Goal: Task Accomplishment & Management: Use online tool/utility

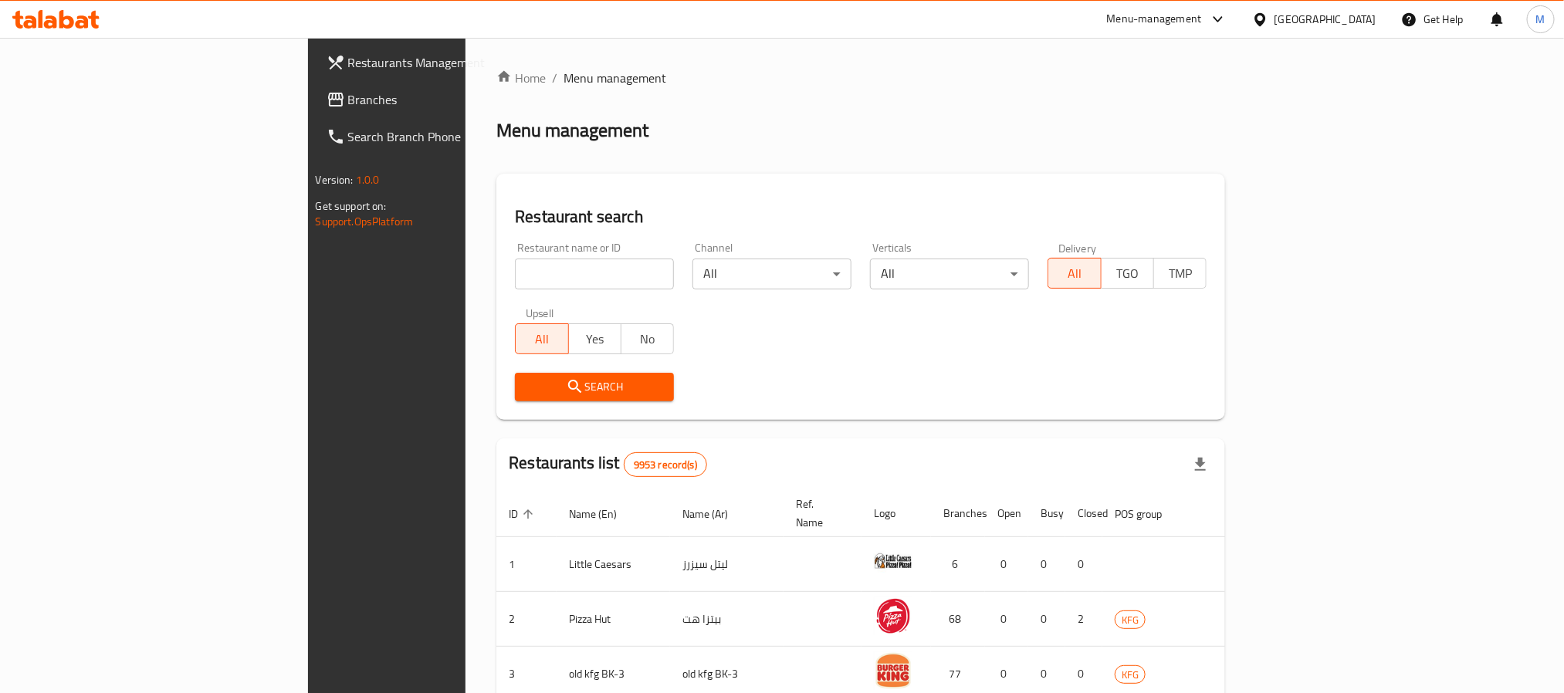
click at [1372, 19] on div "[GEOGRAPHIC_DATA]" at bounding box center [1326, 19] width 102 height 17
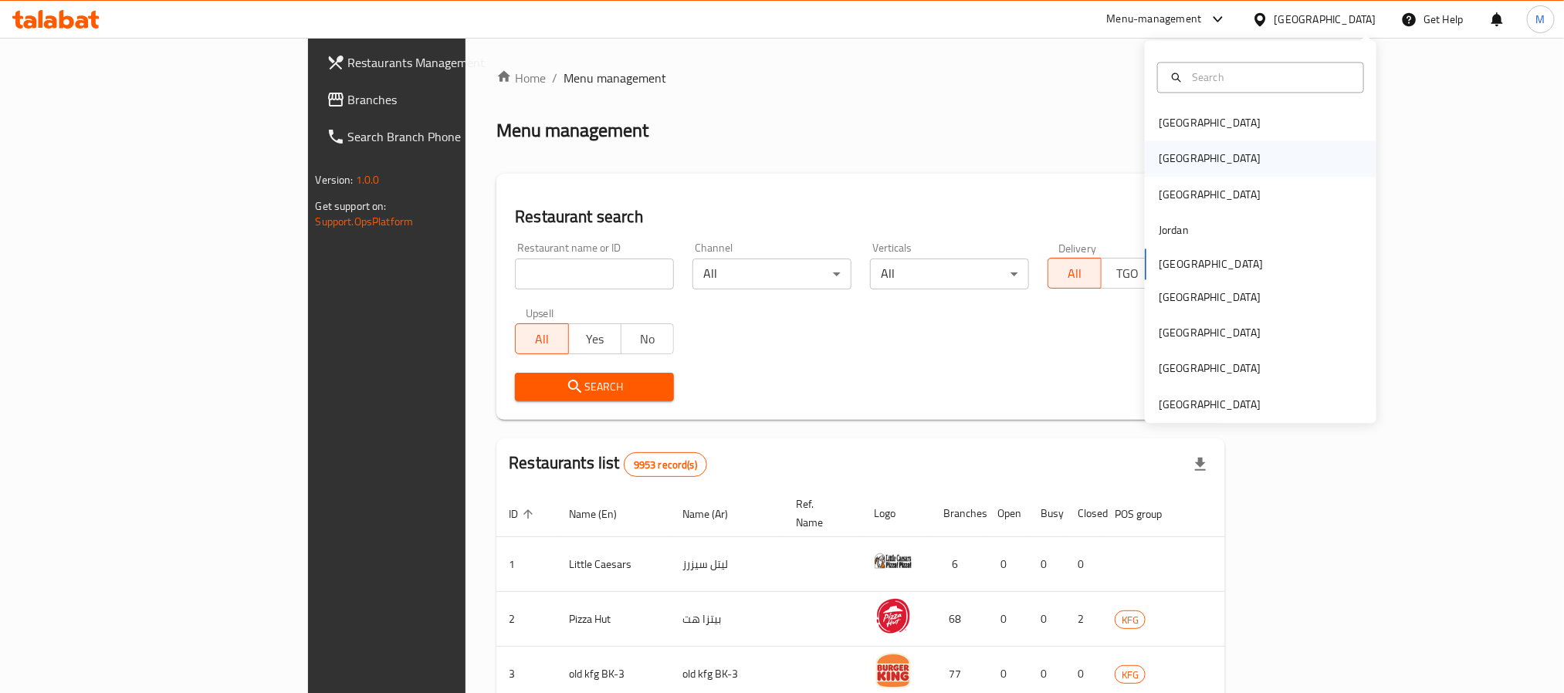
click at [1159, 155] on div "[GEOGRAPHIC_DATA]" at bounding box center [1210, 159] width 102 height 17
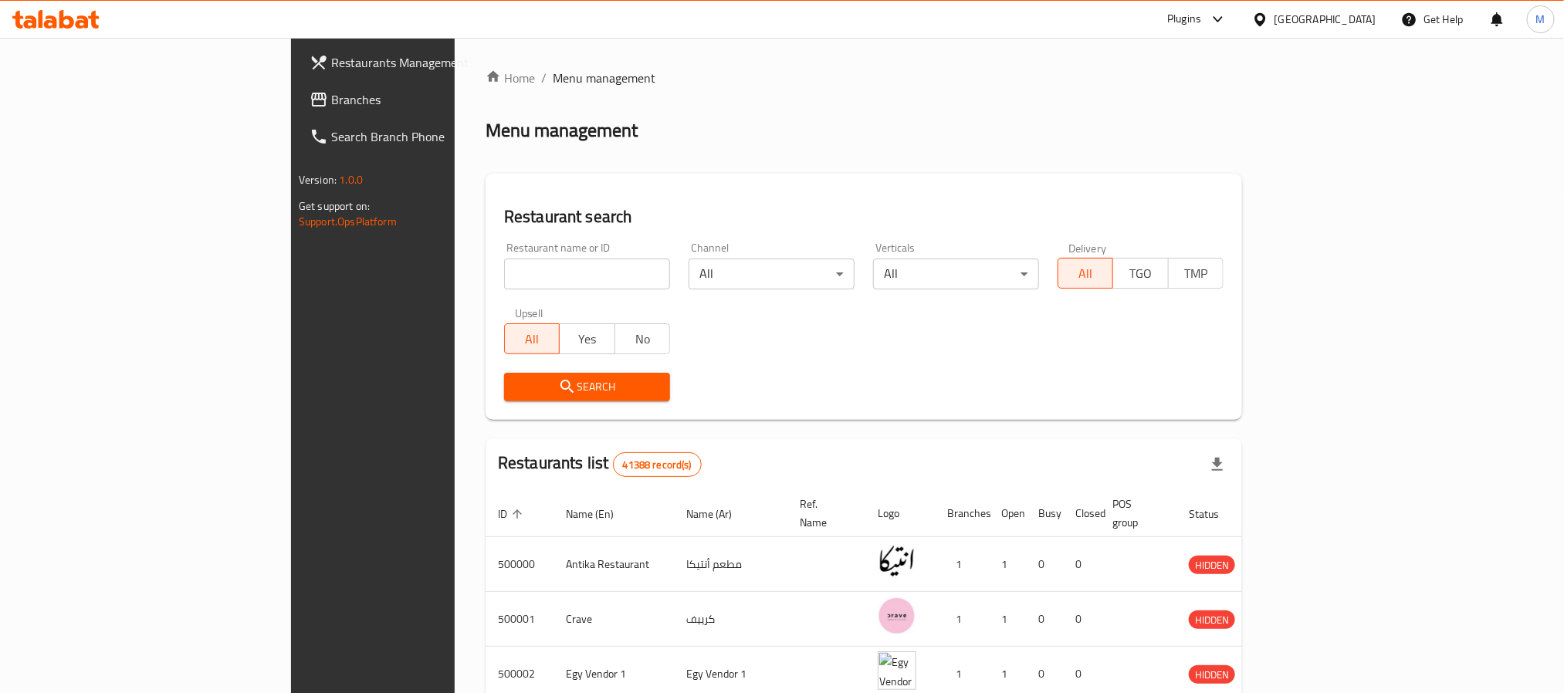
click at [331, 109] on span "Branches" at bounding box center [435, 99] width 208 height 19
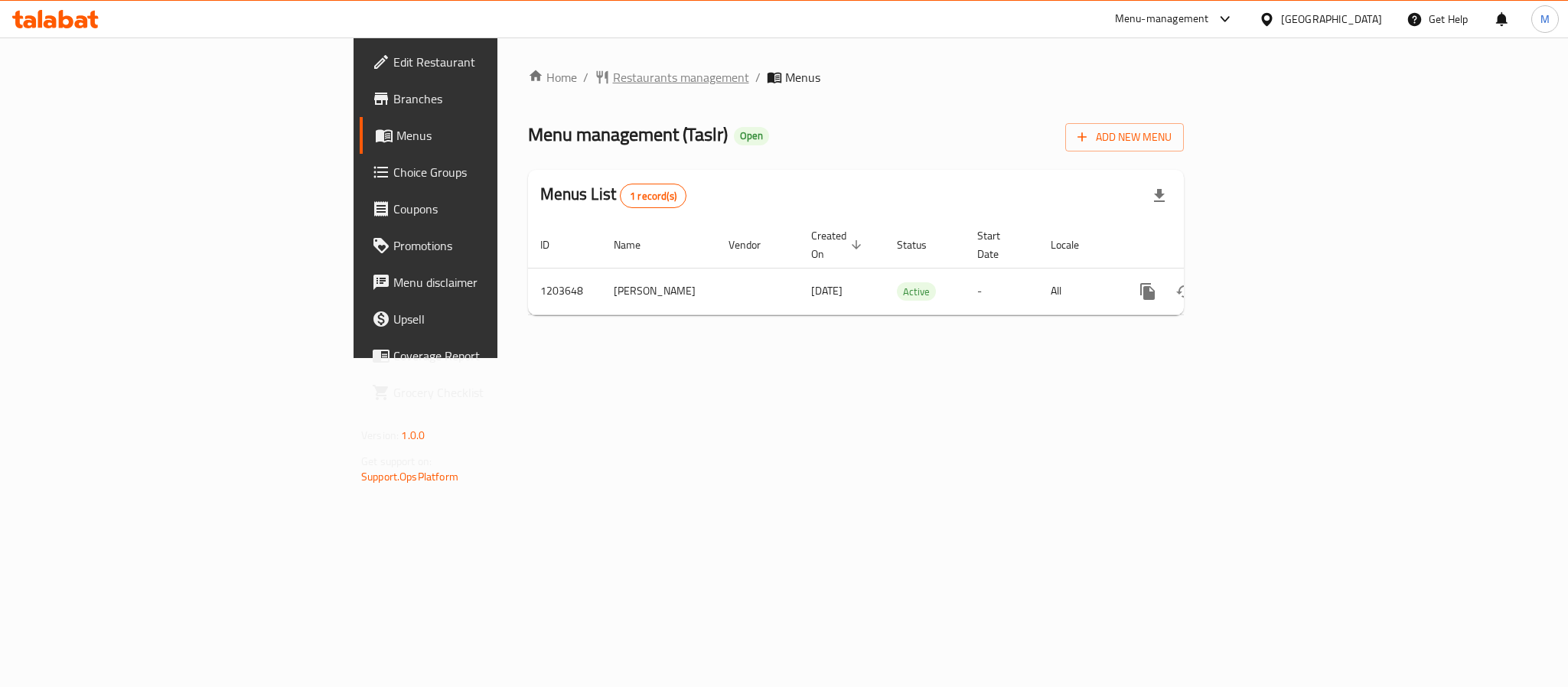
click at [613, 75] on span "Restaurants management" at bounding box center [680, 77] width 136 height 19
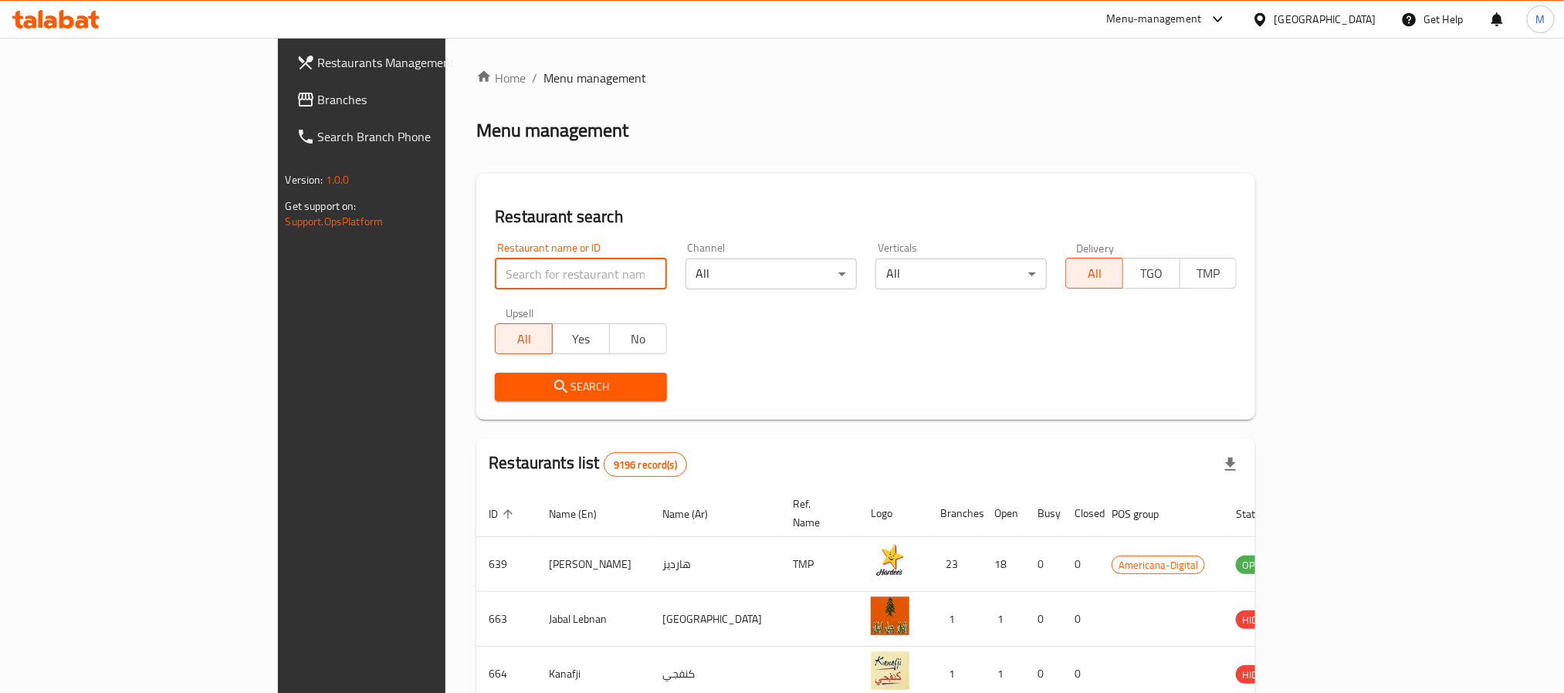
click at [495, 278] on input "search" at bounding box center [580, 274] width 171 height 31
paste input "669681"
type input "669681"
click button "Search" at bounding box center [580, 387] width 171 height 29
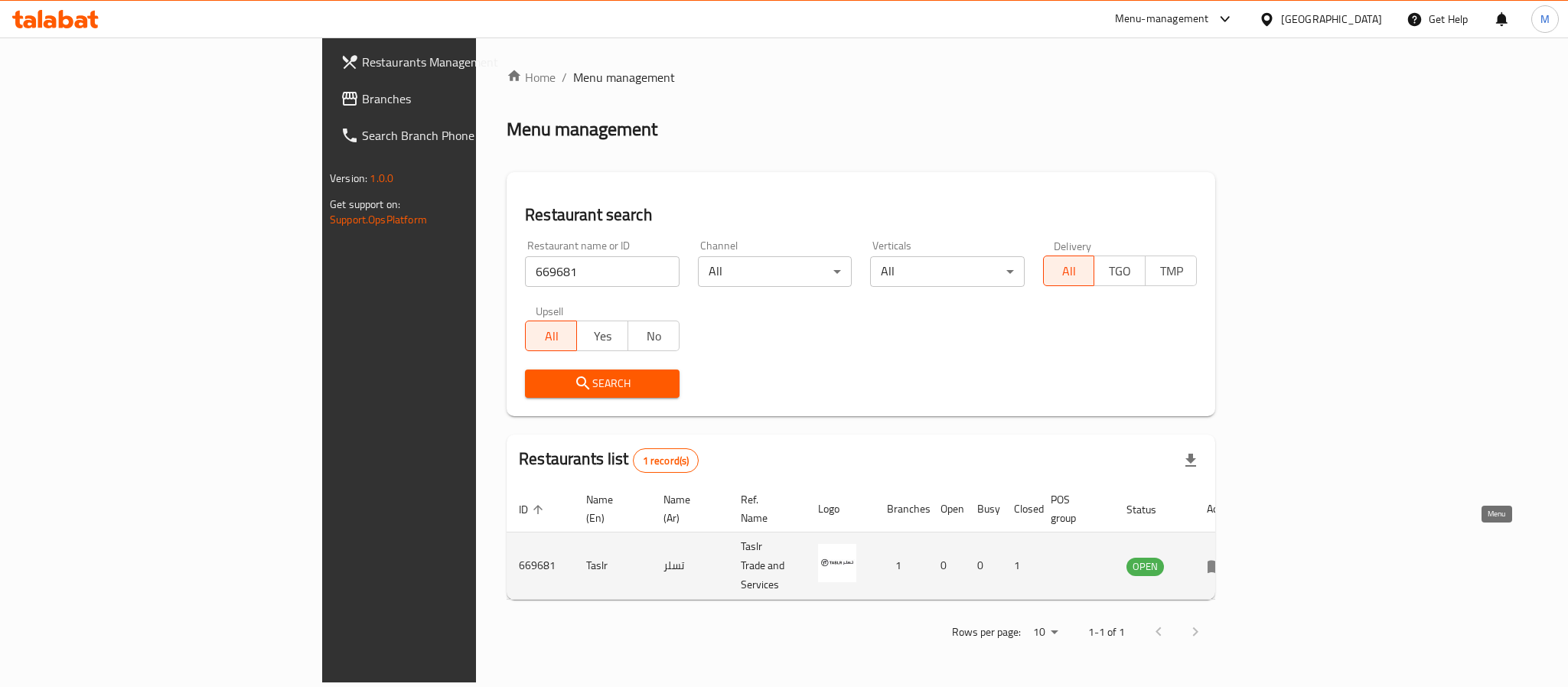
click at [1225, 557] on icon "enhanced table" at bounding box center [1216, 566] width 19 height 19
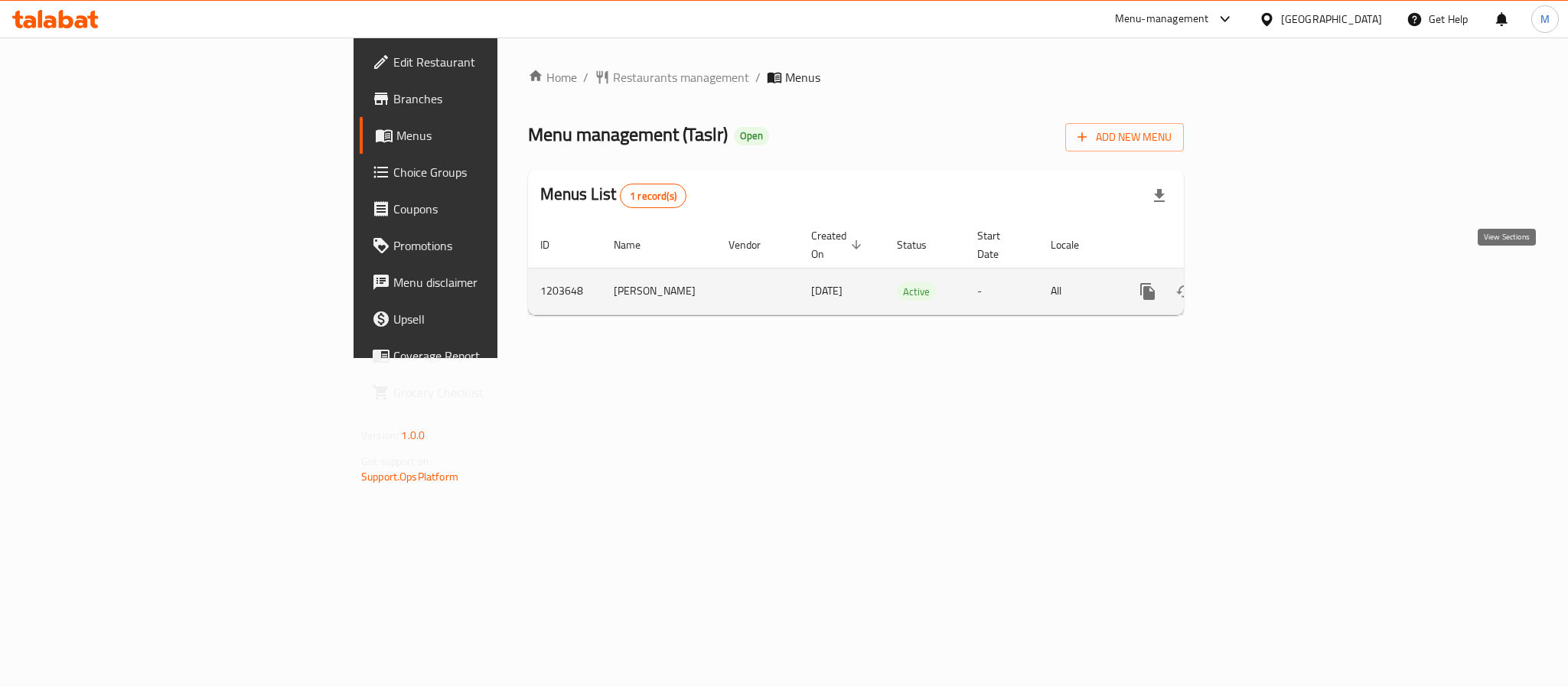
click at [1268, 283] on icon "enhanced table" at bounding box center [1258, 291] width 19 height 19
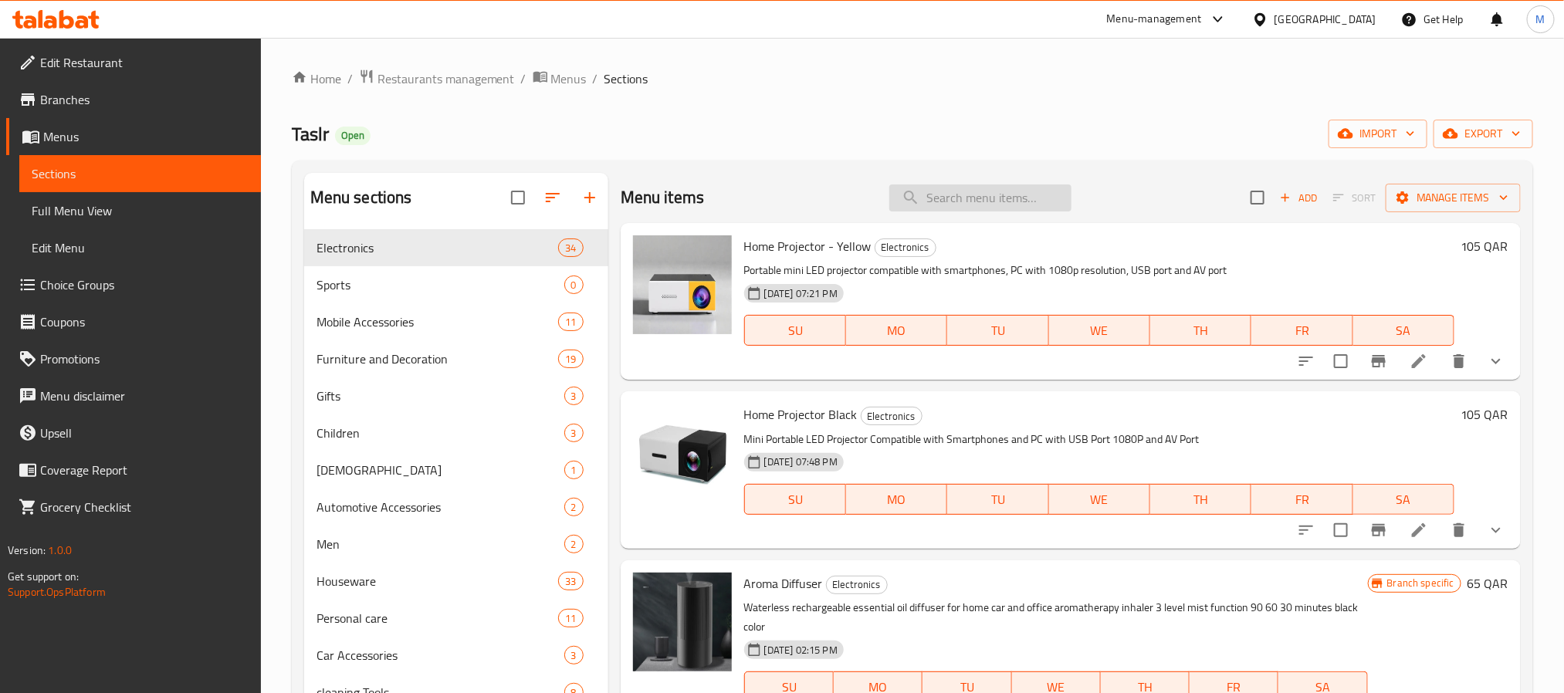
click at [982, 197] on input "search" at bounding box center [980, 198] width 182 height 27
paste input "Portable Vacuum Cleaner"
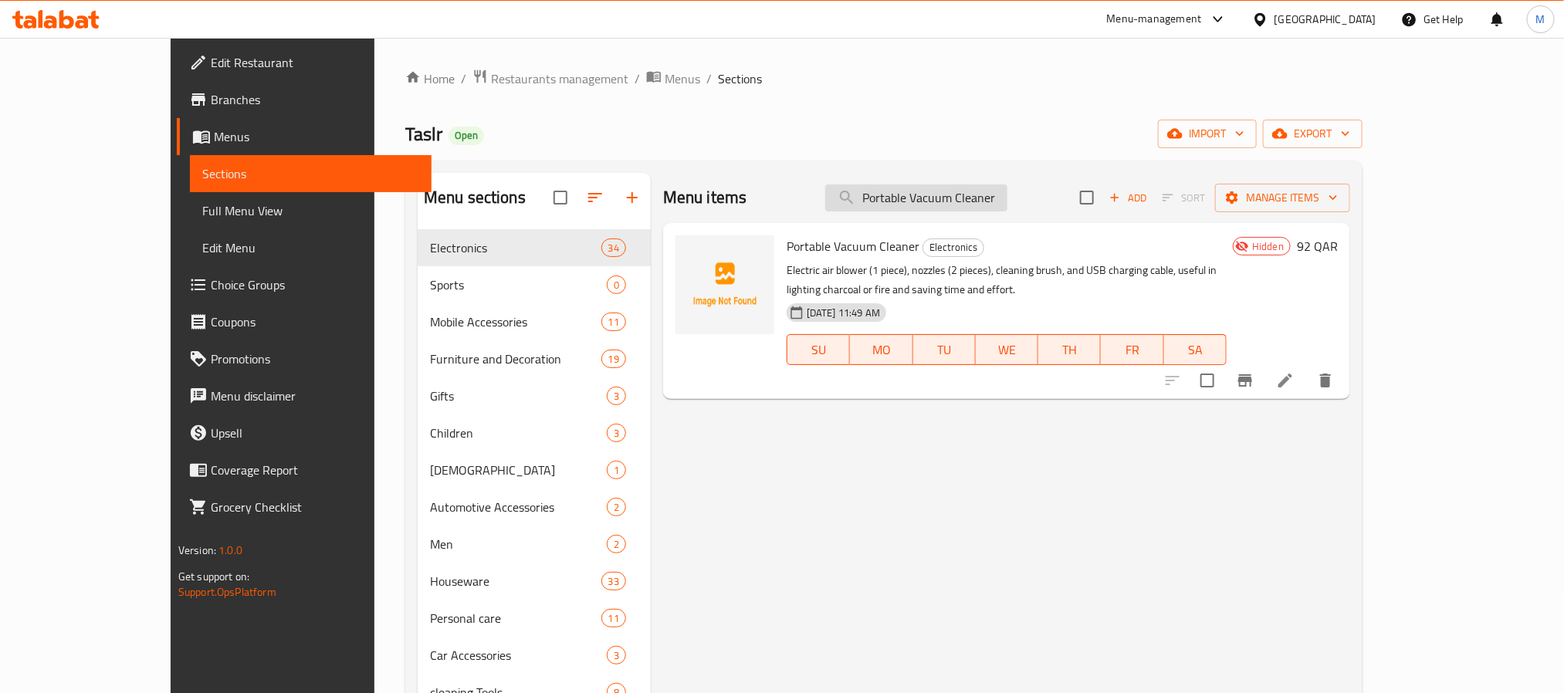
click at [1008, 191] on input "Portable Vacuum Cleaner" at bounding box center [916, 198] width 182 height 27
paste input "Wireless Headphones With Noise Canceling Feature - White"
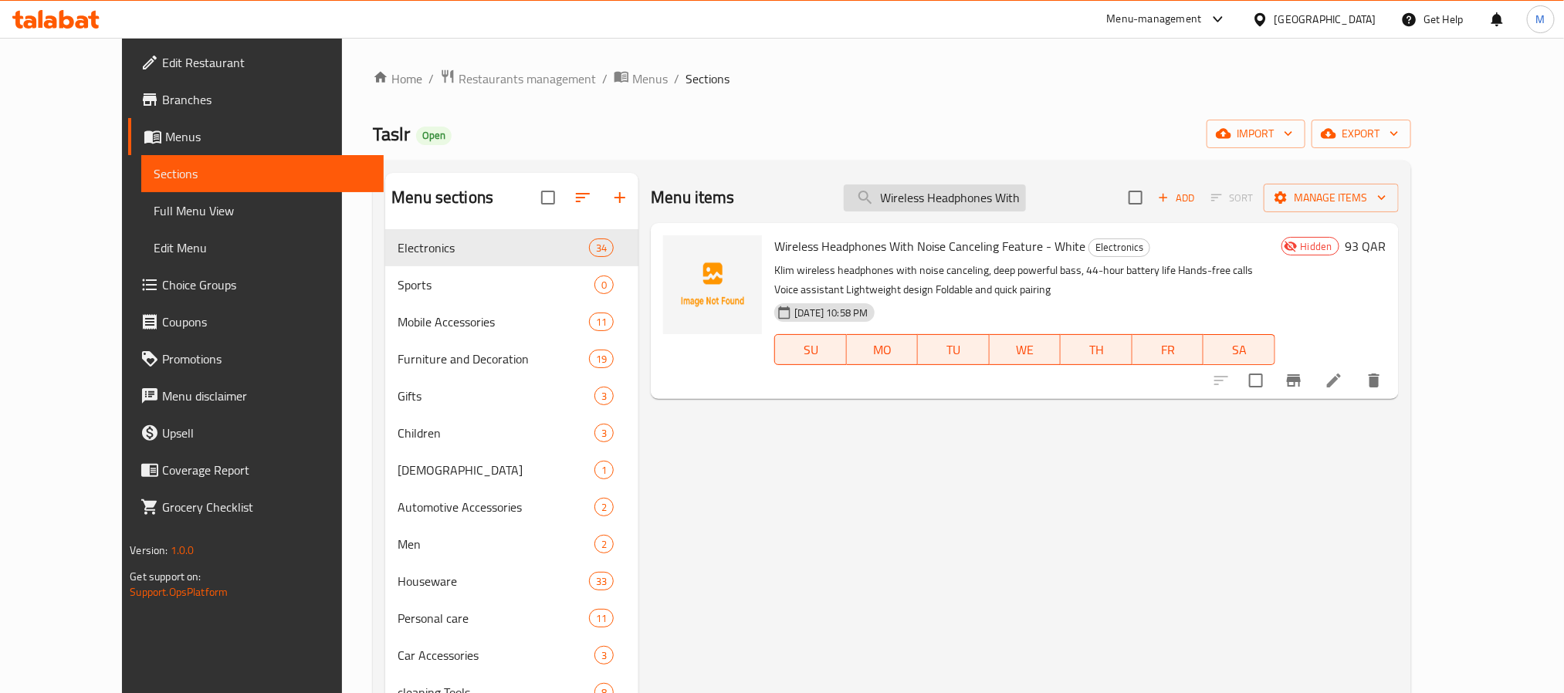
click at [982, 213] on div "Menu items Wireless Headphones With Noise Canceling Feature - White Add Sort Ma…" at bounding box center [1024, 198] width 747 height 50
click at [984, 208] on input "Wireless Headphones With Noise Canceling Feature - White" at bounding box center [935, 198] width 182 height 27
paste input "Power adapter and USB port"
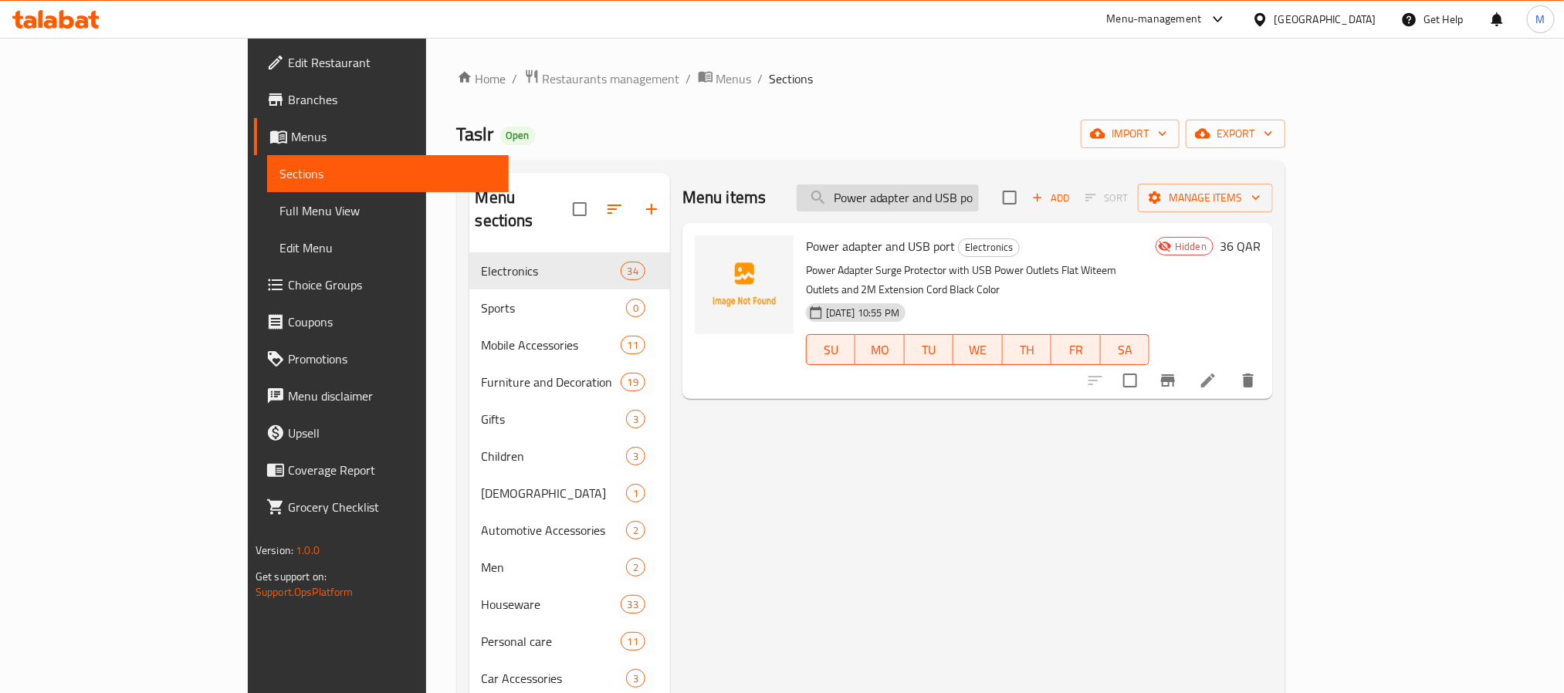
click at [960, 195] on input "Power adapter and USB port" at bounding box center [888, 198] width 182 height 27
paste input "Earphones For Simultaneous Translation"
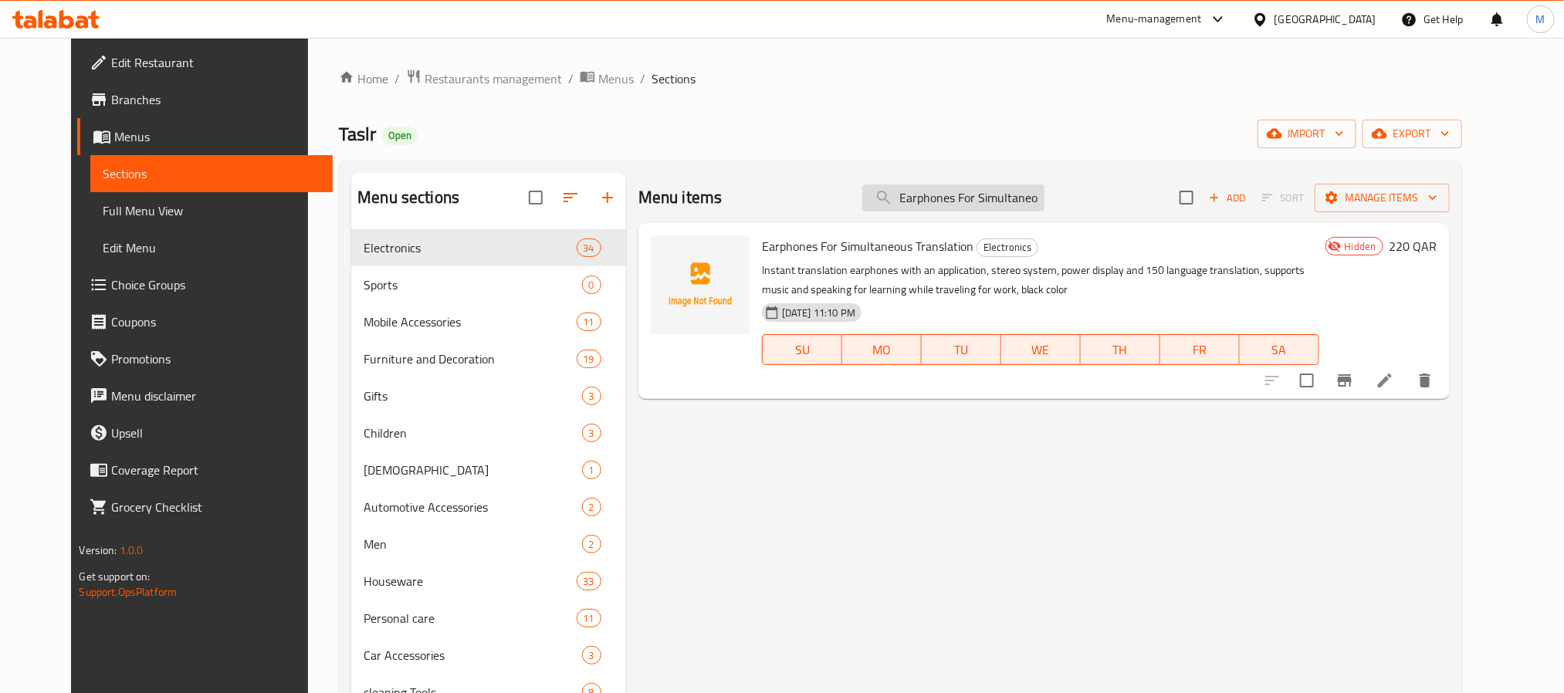
click at [1040, 208] on input "Earphones For Simultaneous Translation" at bounding box center [953, 198] width 182 height 27
paste input "Microphone For Computer With Stand"
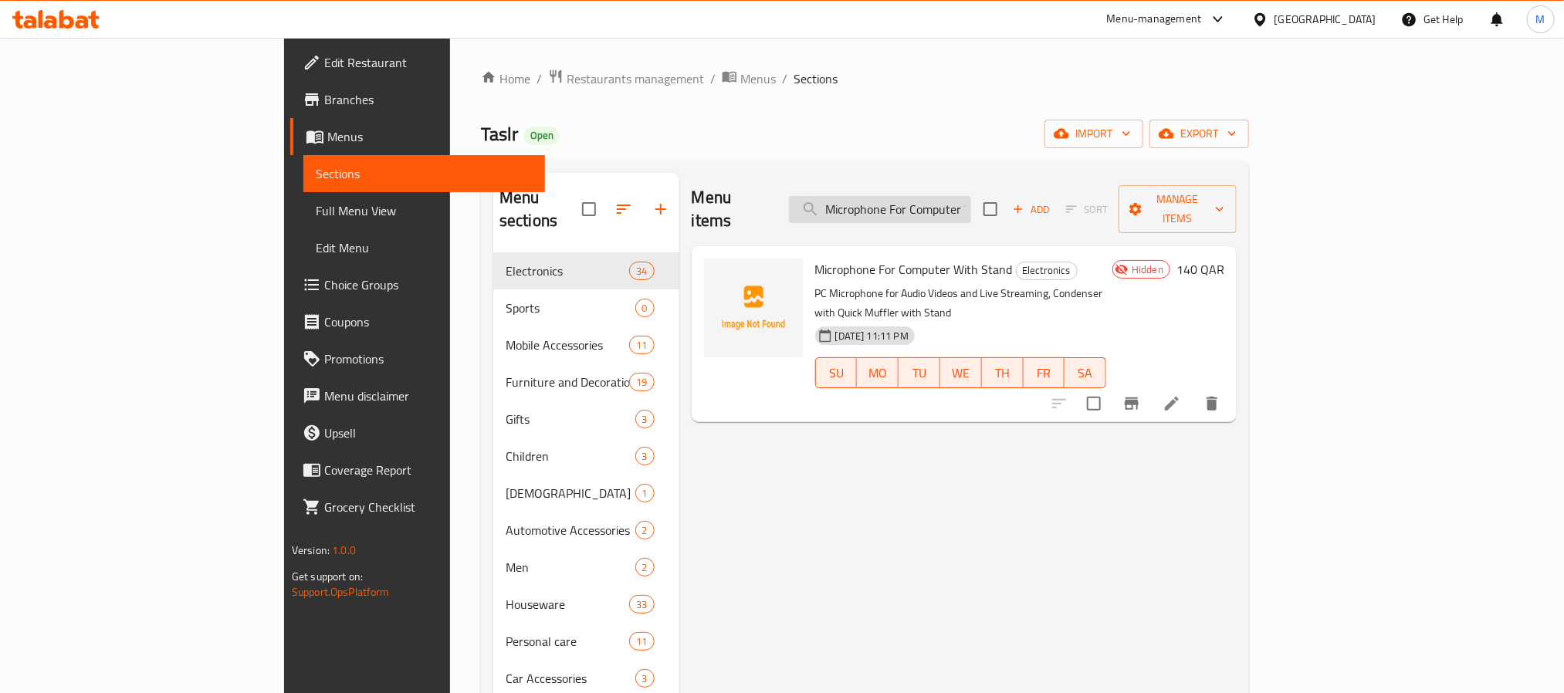
click at [971, 212] on input "Microphone For Computer With Stand" at bounding box center [880, 209] width 182 height 27
paste input "Computer Microphone With Movable Boom"
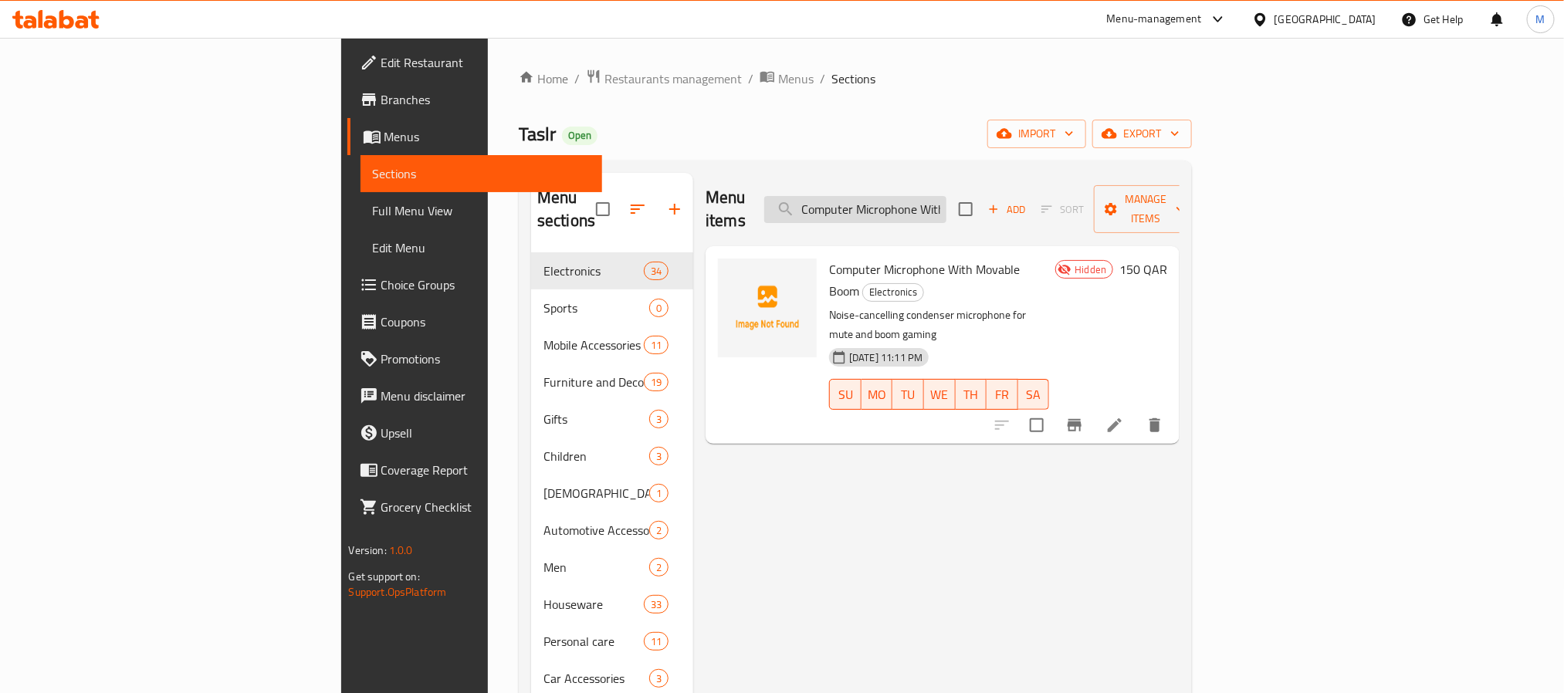
click at [944, 196] on input "Computer Microphone With Movable Boom" at bounding box center [855, 209] width 182 height 27
paste input "Portable Wireless Microphone"
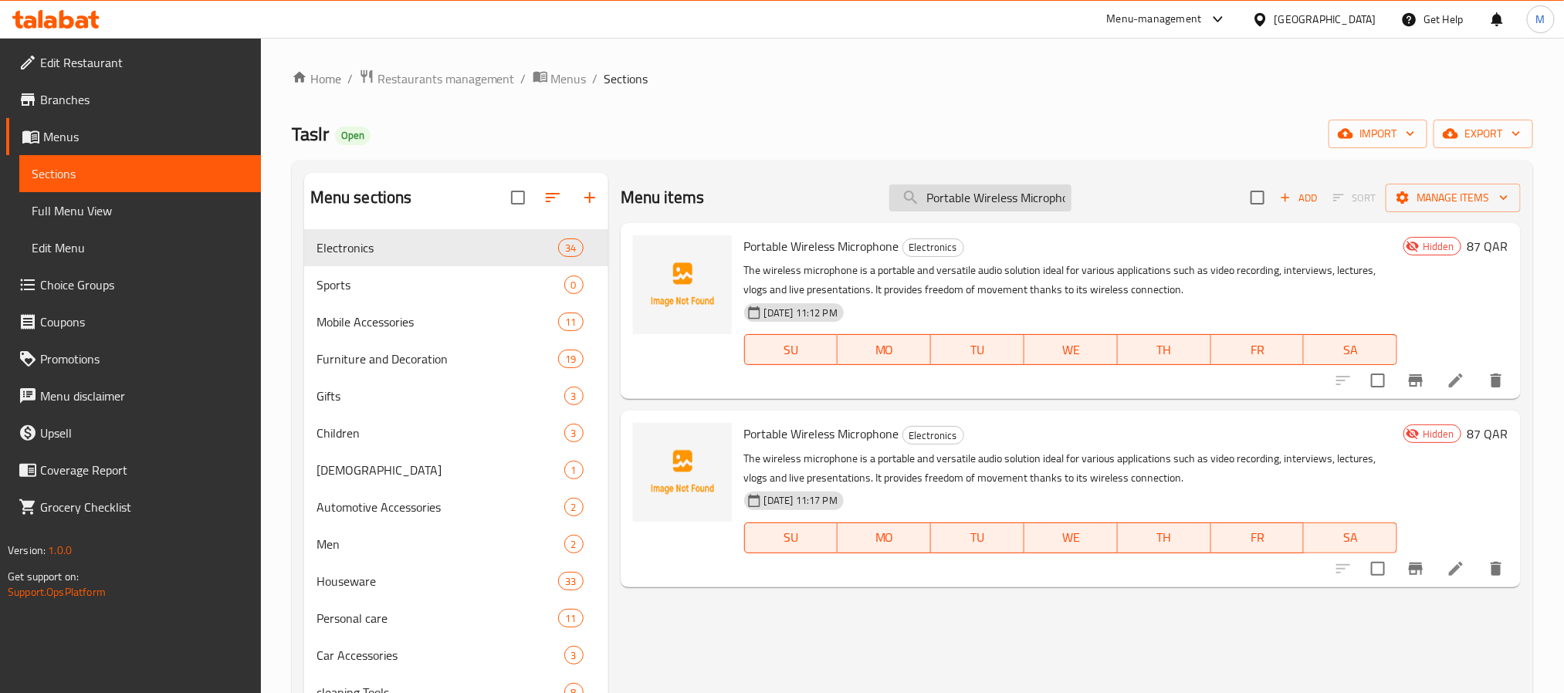
click at [953, 199] on input "Portable Wireless Microphone" at bounding box center [980, 198] width 182 height 27
paste input "Home Cinema Projector"
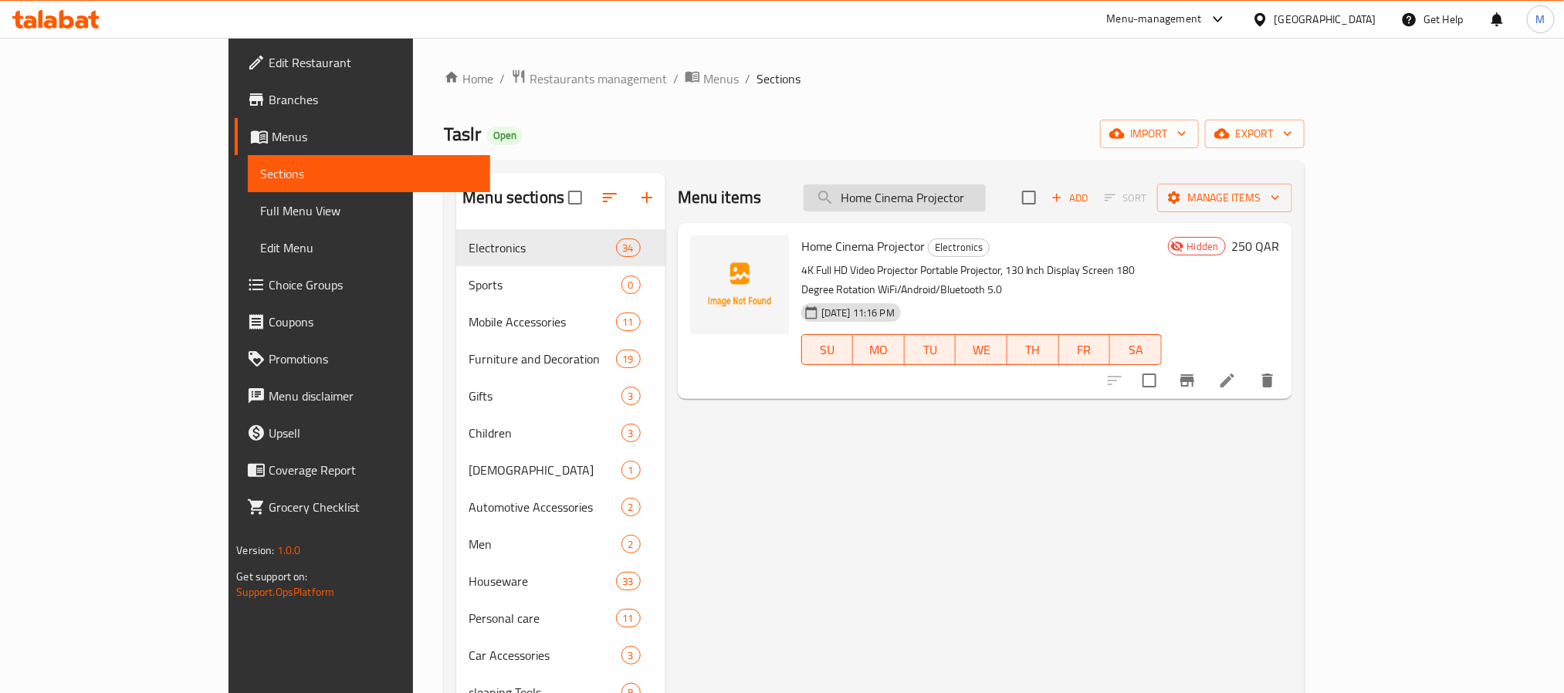
click at [964, 197] on input "Home Cinema Projector" at bounding box center [895, 198] width 182 height 27
paste input "Portable Wireless Microphon"
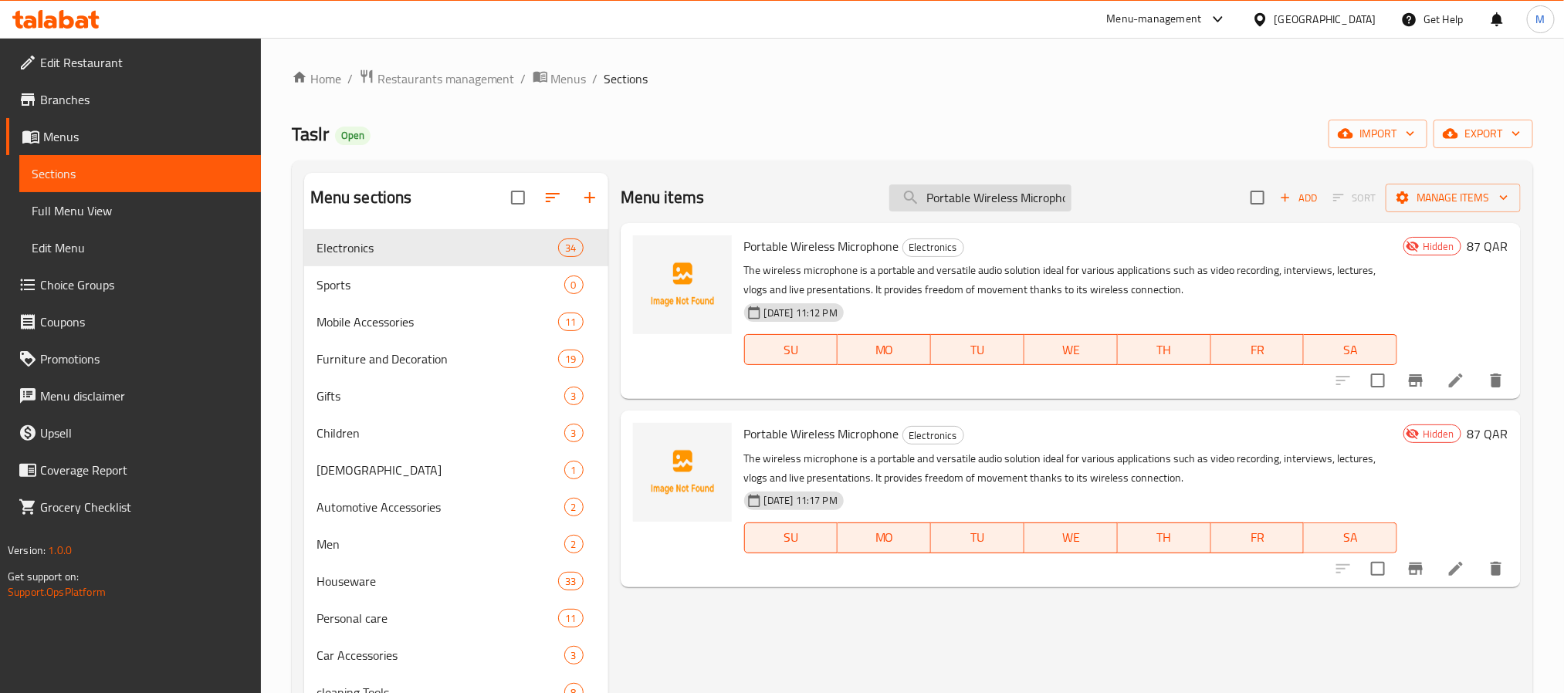
click at [1025, 202] on input "Portable Wireless Microphon" at bounding box center [980, 198] width 182 height 27
paste input "hone Cleaning Kit"
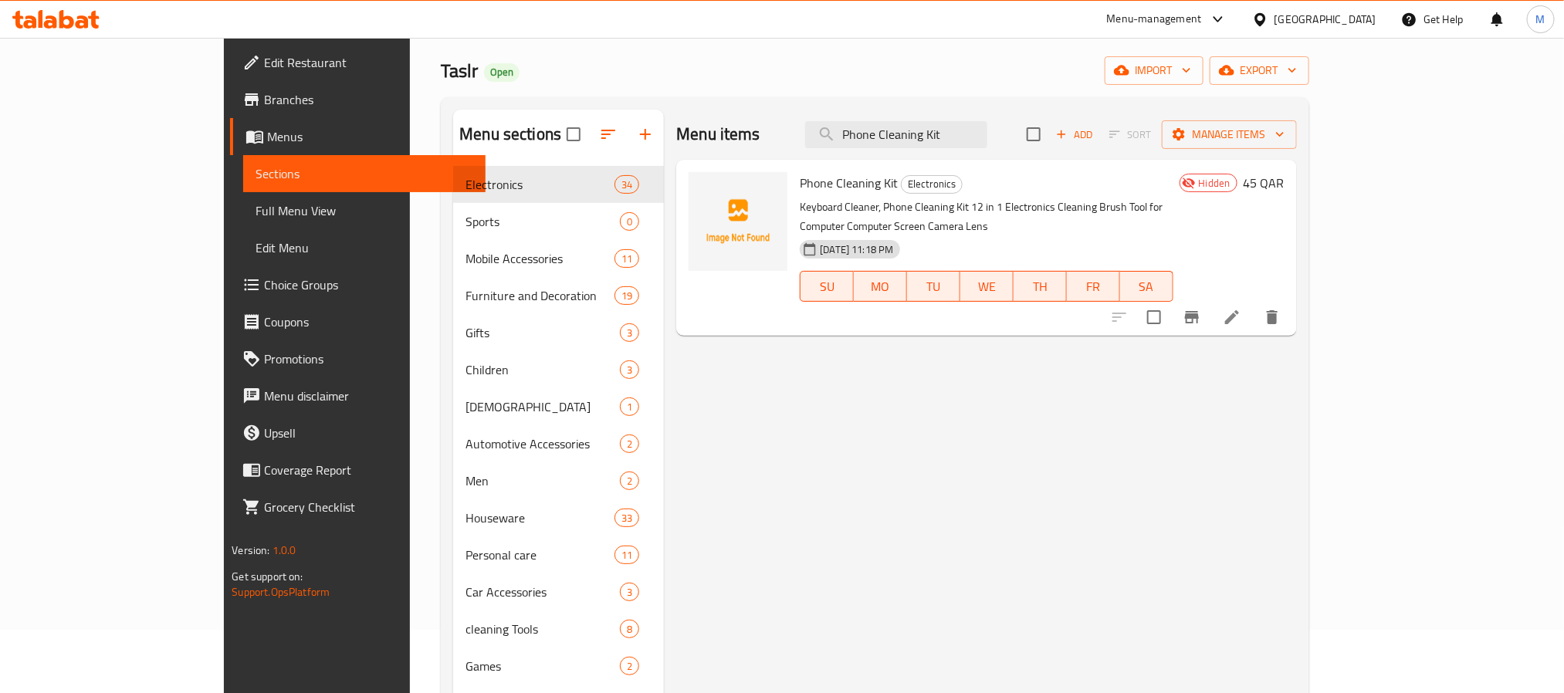
scroll to position [116, 0]
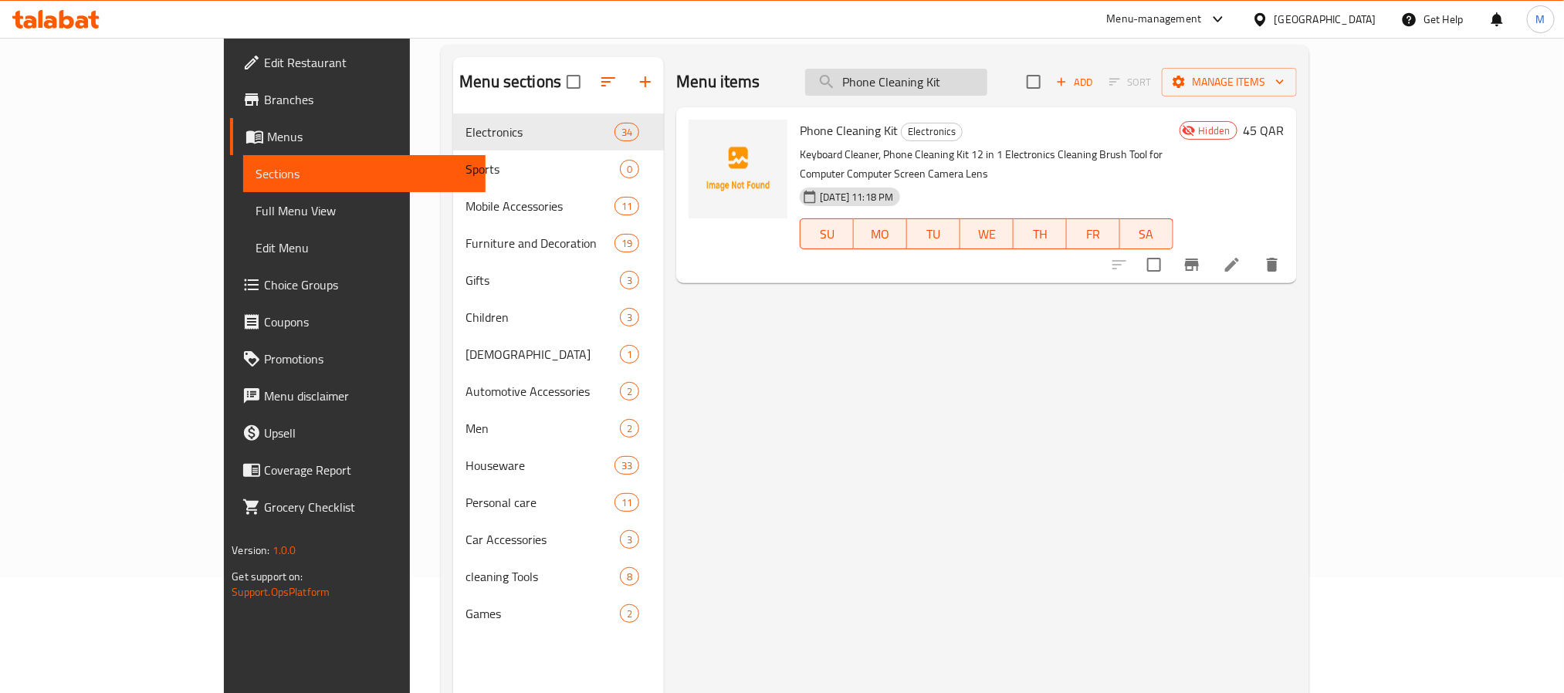
click at [988, 82] on input "Phone Cleaning Kit" at bounding box center [896, 82] width 182 height 27
paste input "Modern Electric Screwdriver Se"
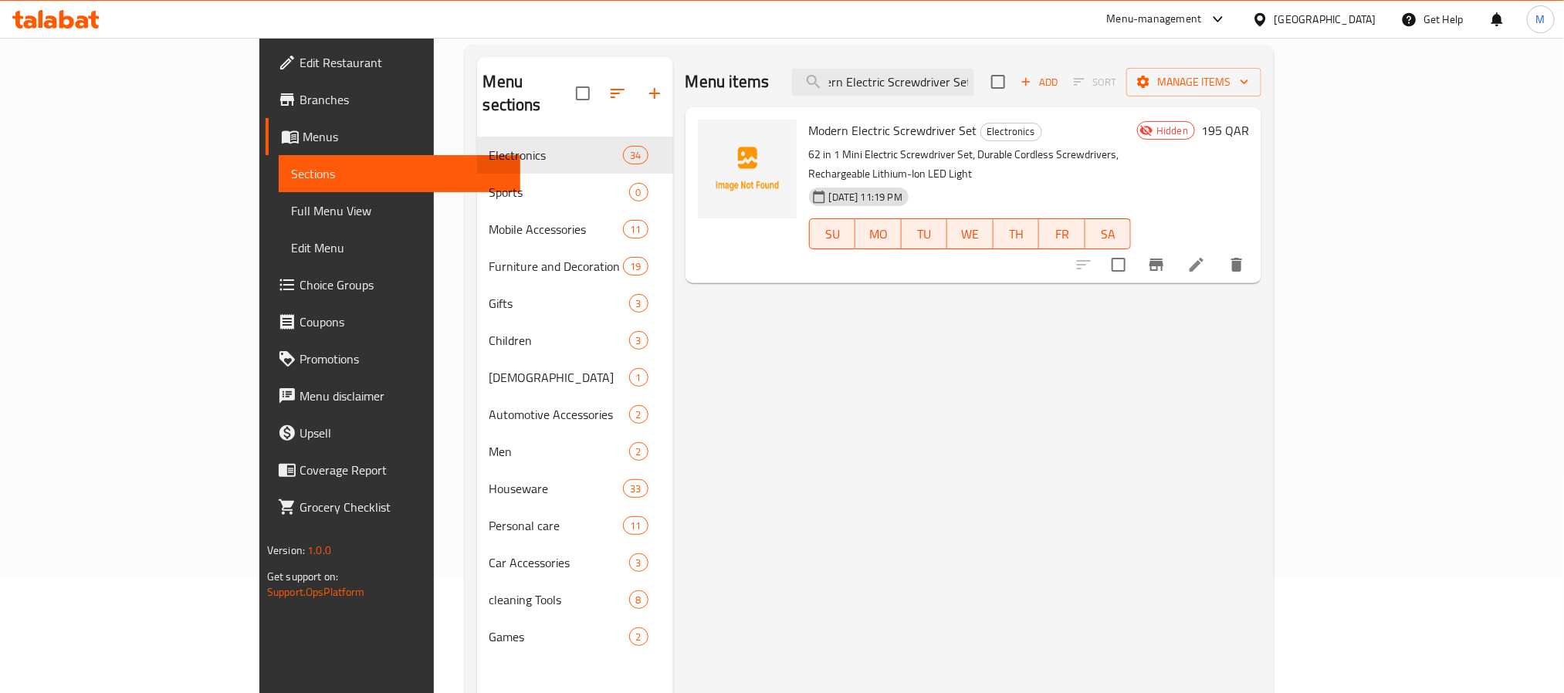
scroll to position [0, 0]
click at [974, 89] on input "Modern Electric Screwdriver Set" at bounding box center [883, 82] width 182 height 27
paste input "Capsule Power Bank - Type-C"
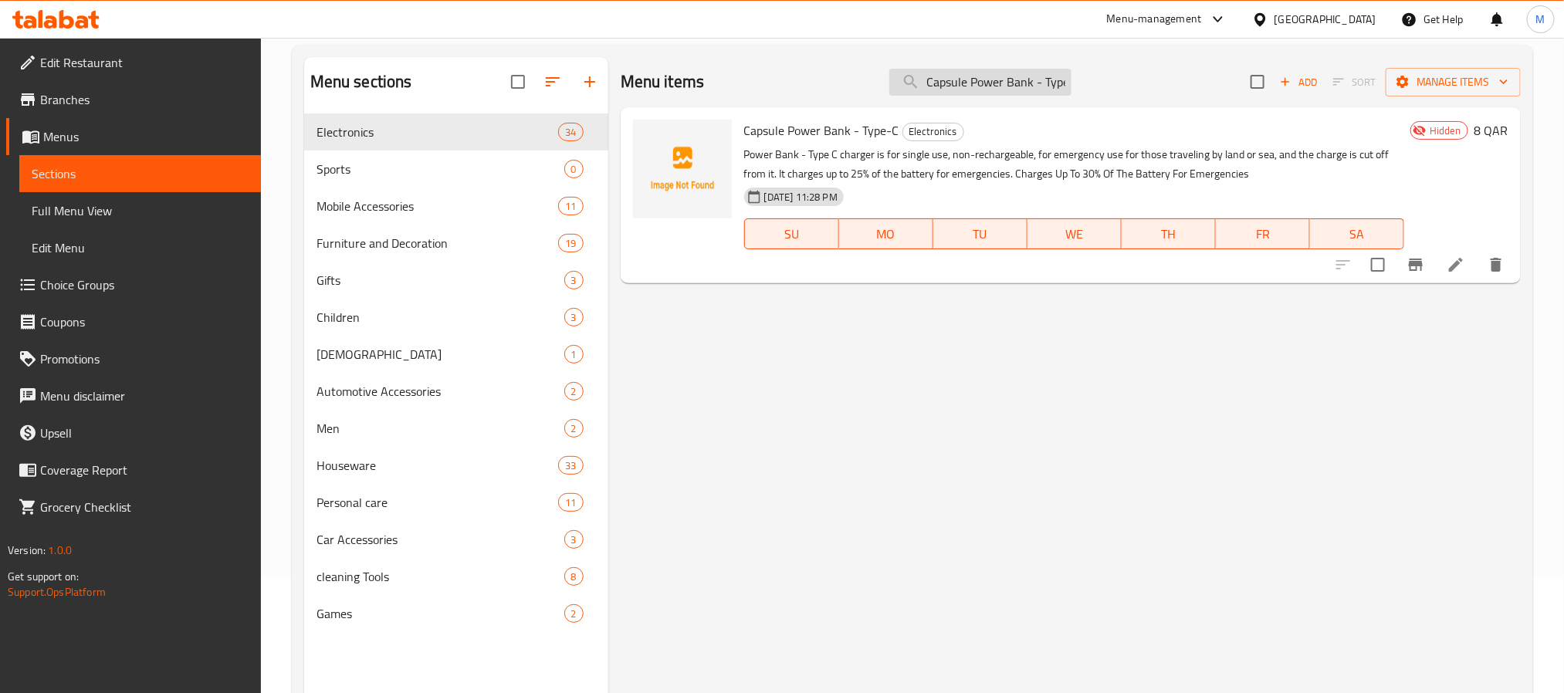
click at [1019, 79] on input "Capsule Power Bank - Type-C" at bounding box center [980, 82] width 182 height 27
paste input "Iphone"
click at [1033, 75] on input "Capsule Power Bank - Iphone" at bounding box center [980, 82] width 182 height 27
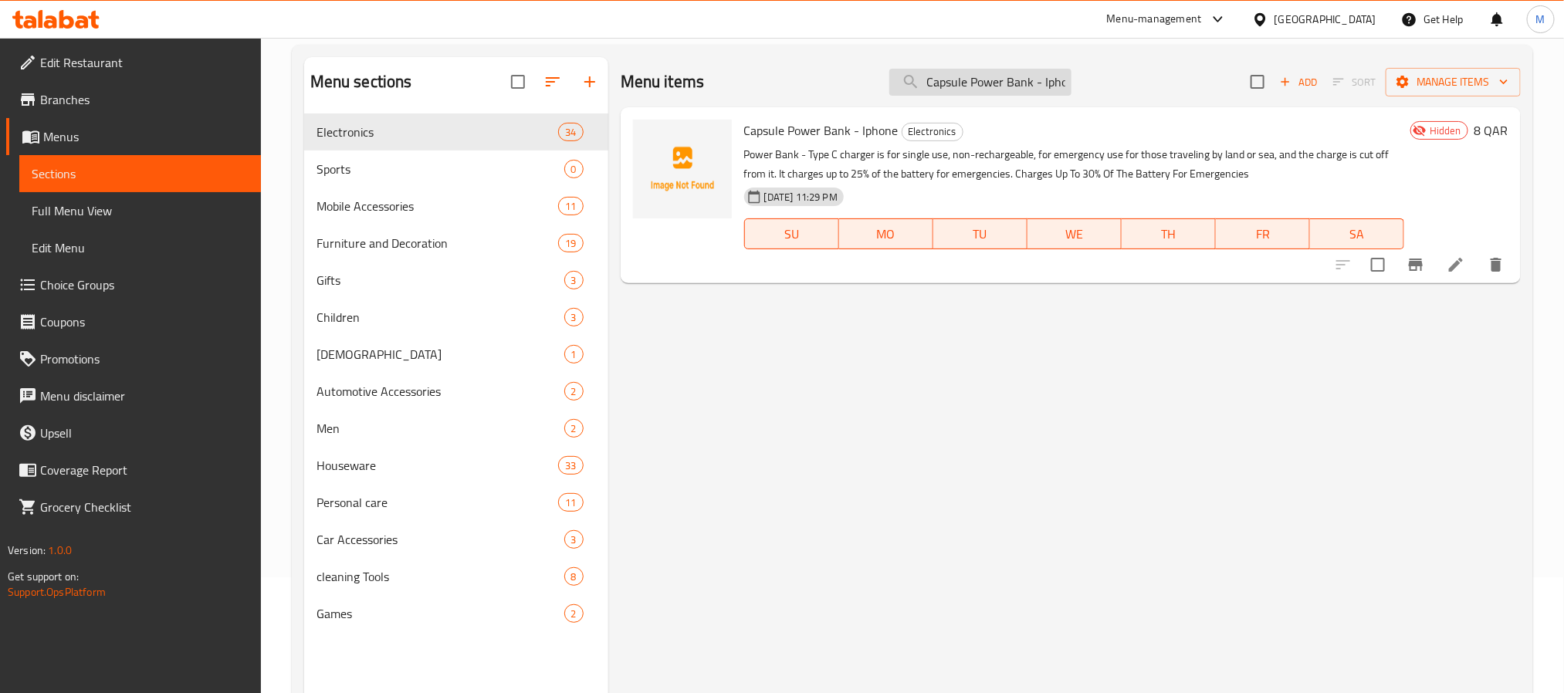
click at [1033, 75] on input "Capsule Power Bank - Iphone" at bounding box center [980, 82] width 182 height 27
paste input "Wireless Headphones With Noise Canceling Feature - Black"
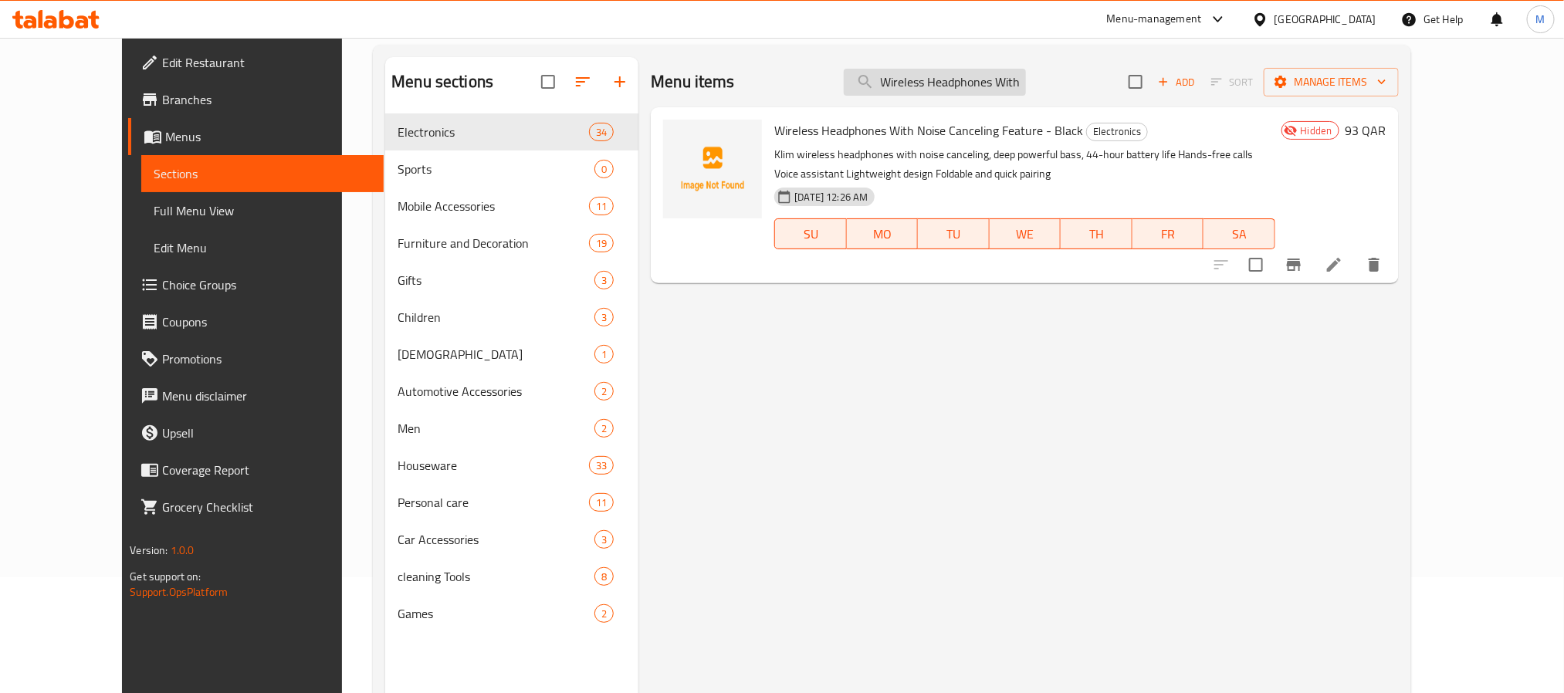
click at [978, 86] on input "Wireless Headphones With Noise Canceling Feature - Black" at bounding box center [935, 82] width 182 height 27
paste input "Game Controller For Phone"
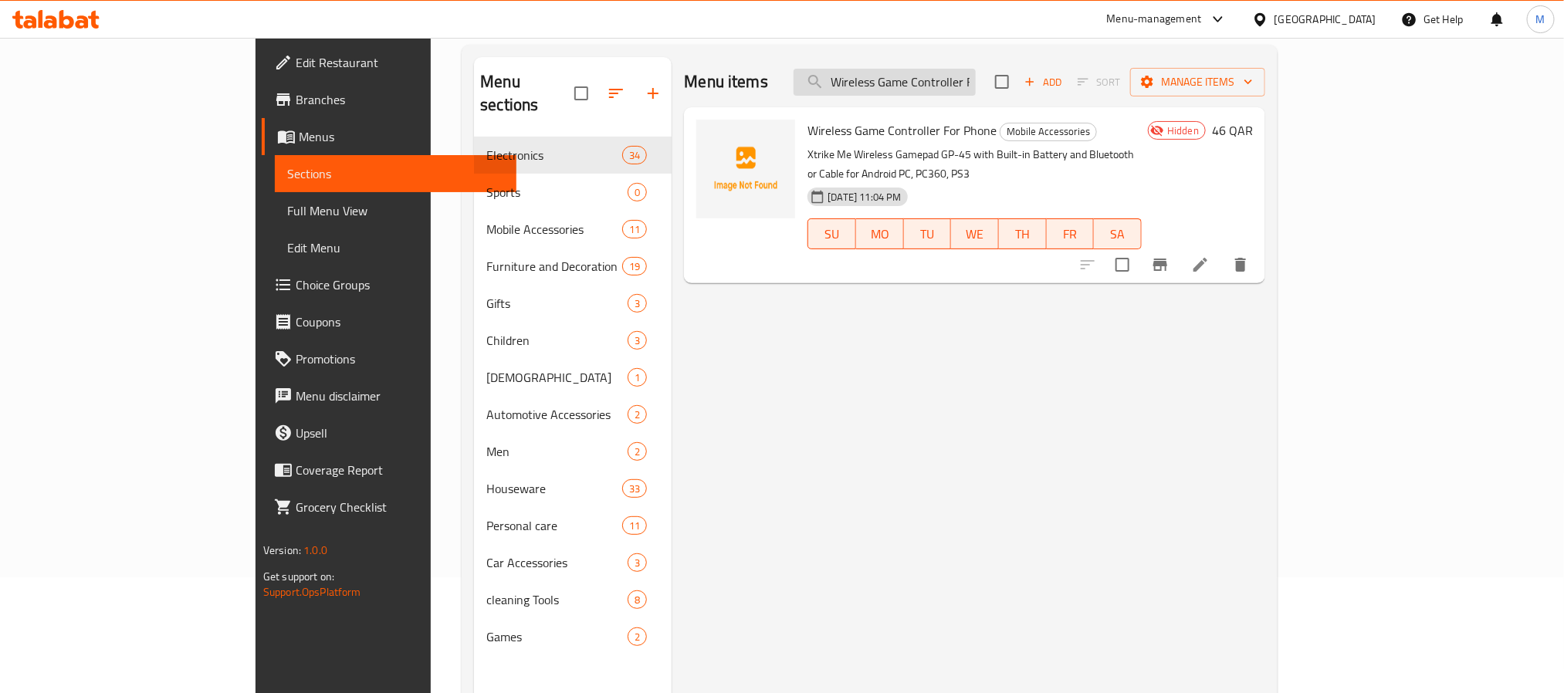
click at [976, 74] on input "Wireless Game Controller For Phone" at bounding box center [885, 82] width 182 height 27
paste input "Classic Phone Charger And Holder"
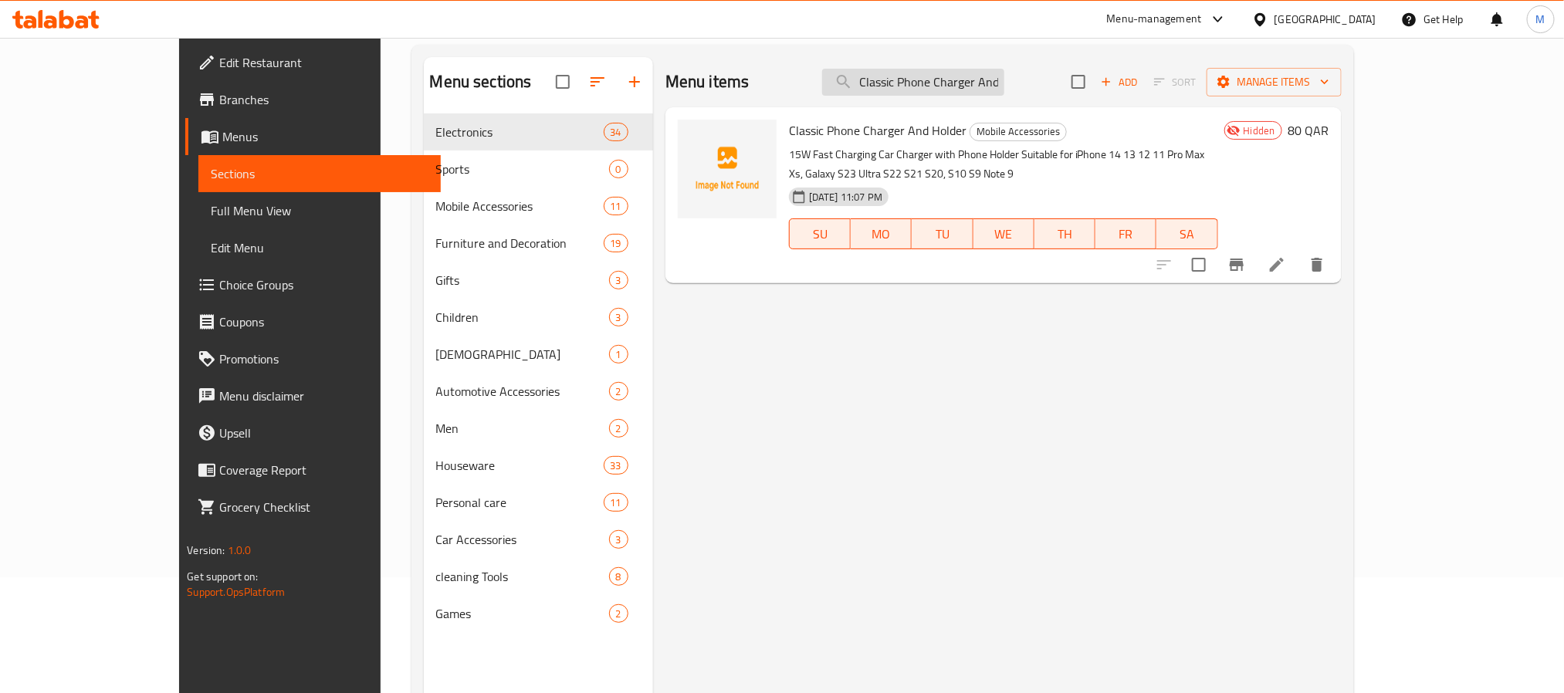
click at [960, 80] on input "Classic Phone Charger And Holder" at bounding box center [913, 82] width 182 height 27
paste input "Luxury"
click at [946, 76] on input "Luxury Phone Charger And Holder" at bounding box center [913, 82] width 182 height 27
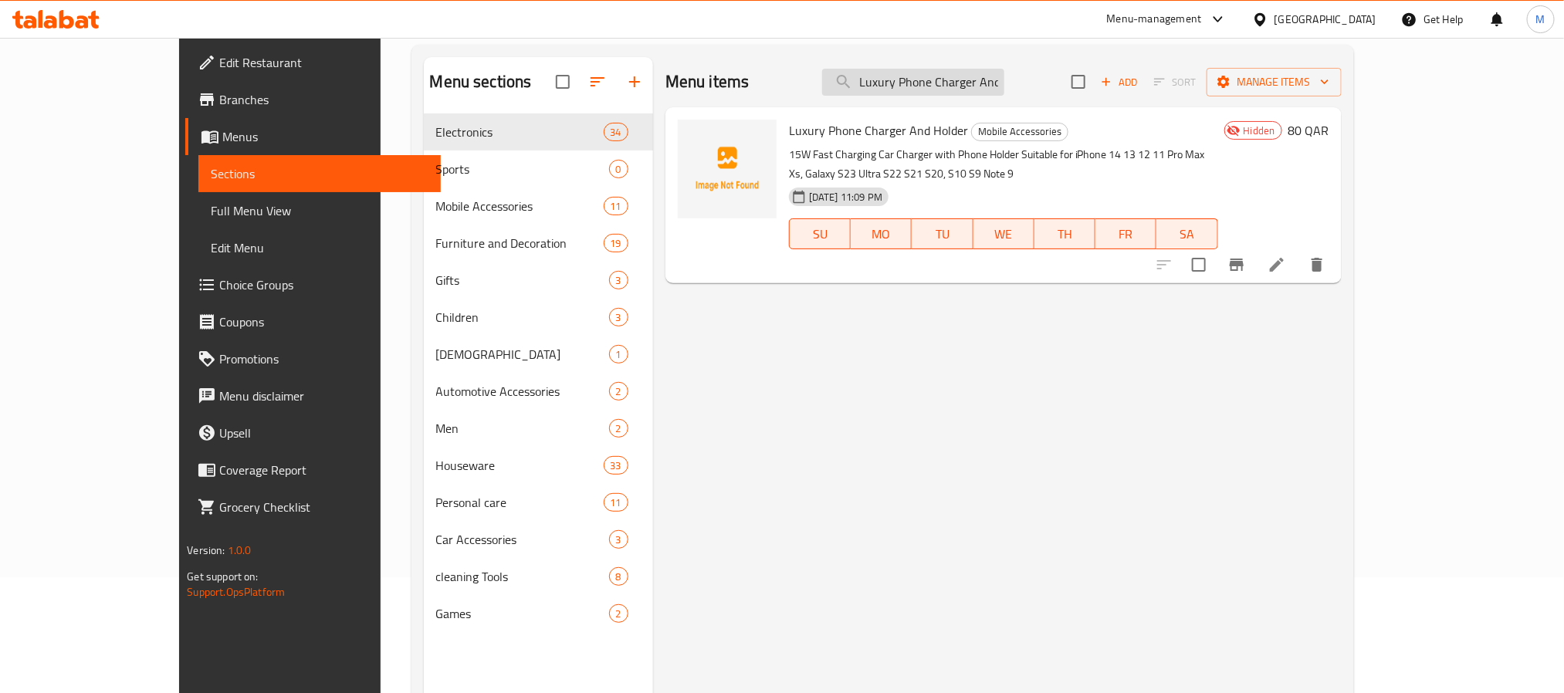
click at [946, 76] on input "Luxury Phone Charger And Holder" at bounding box center [913, 82] width 182 height 27
paste input "Modern phone charger and h"
click at [953, 84] on input "Modern phone charger and holder" at bounding box center [913, 82] width 182 height 27
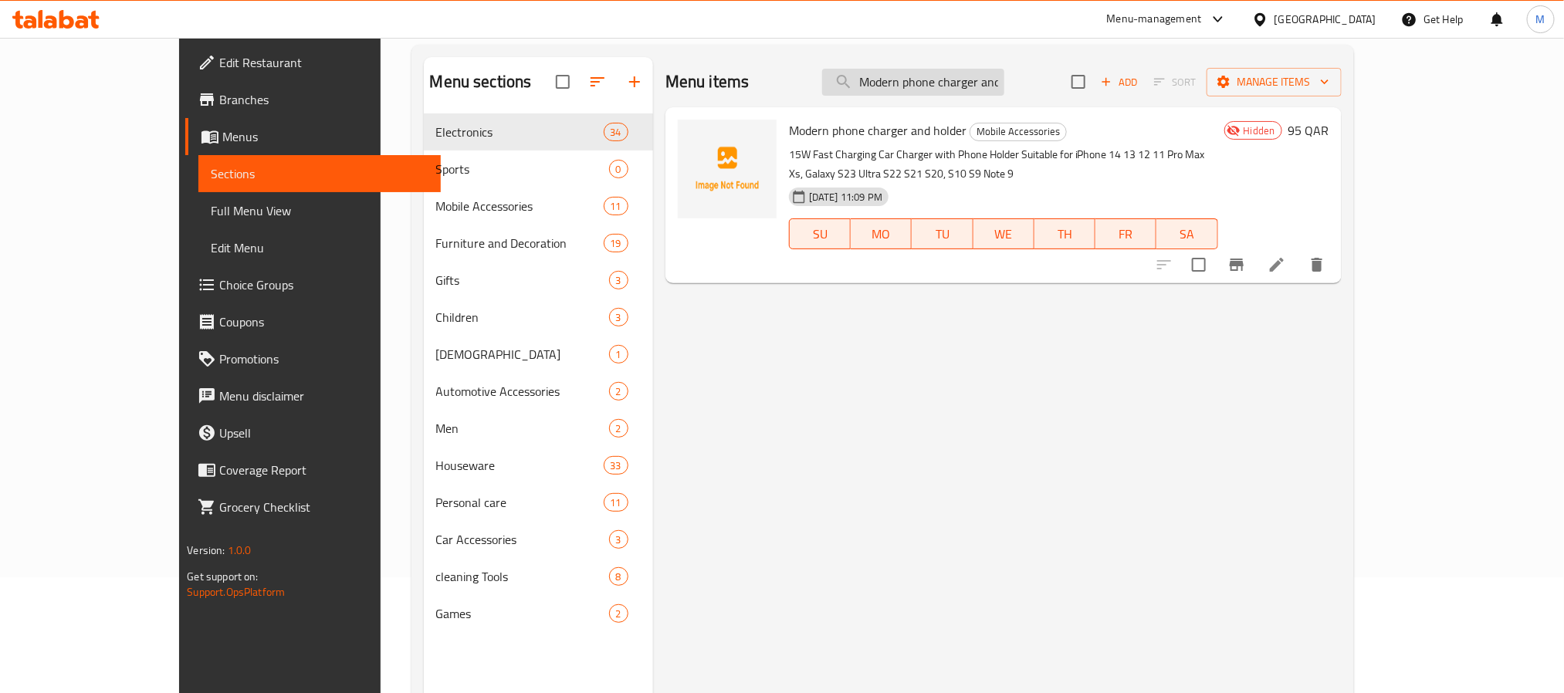
click at [953, 84] on input "Modern phone charger and holder" at bounding box center [913, 82] width 182 height 27
paste input "Tabletop Wireless Charg"
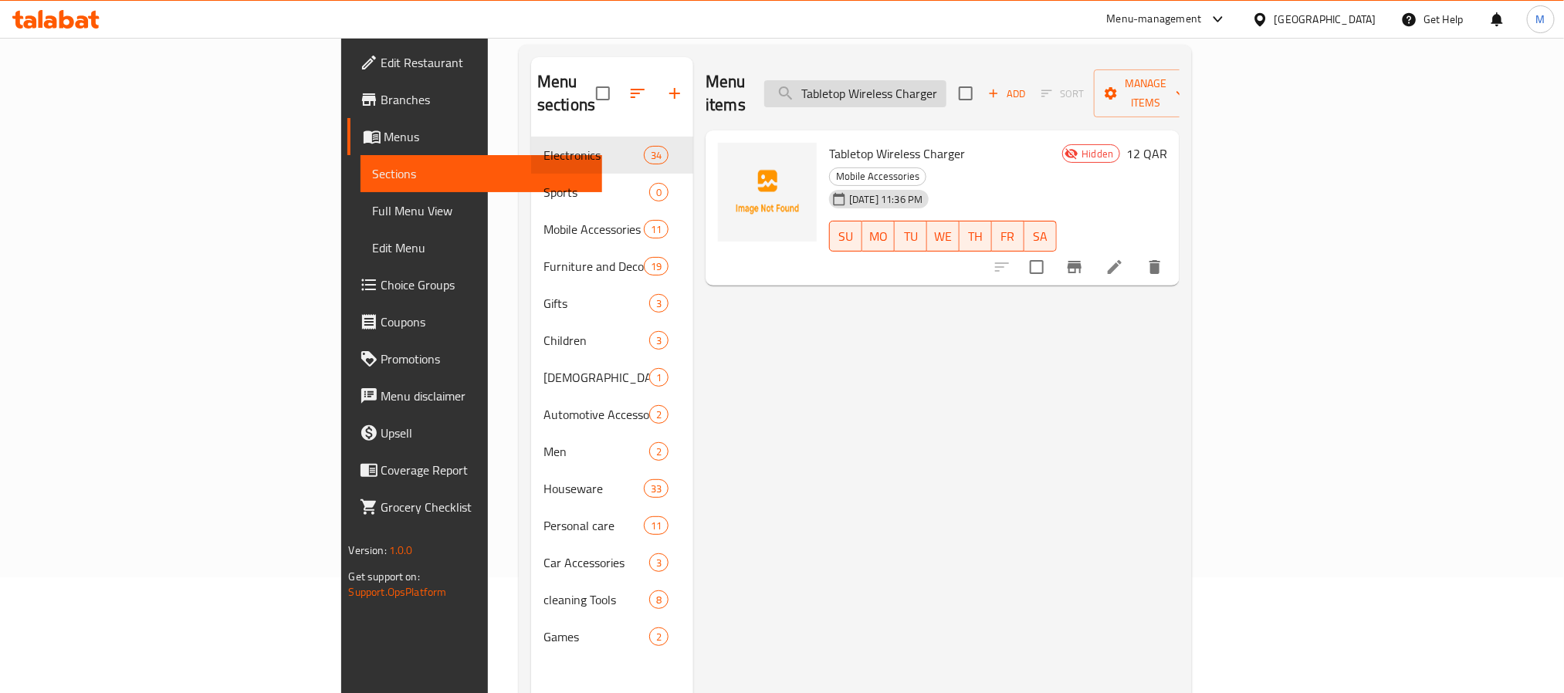
click at [947, 80] on input "Tabletop Wireless Charger" at bounding box center [855, 93] width 182 height 27
paste input "Smart Earphones - White"
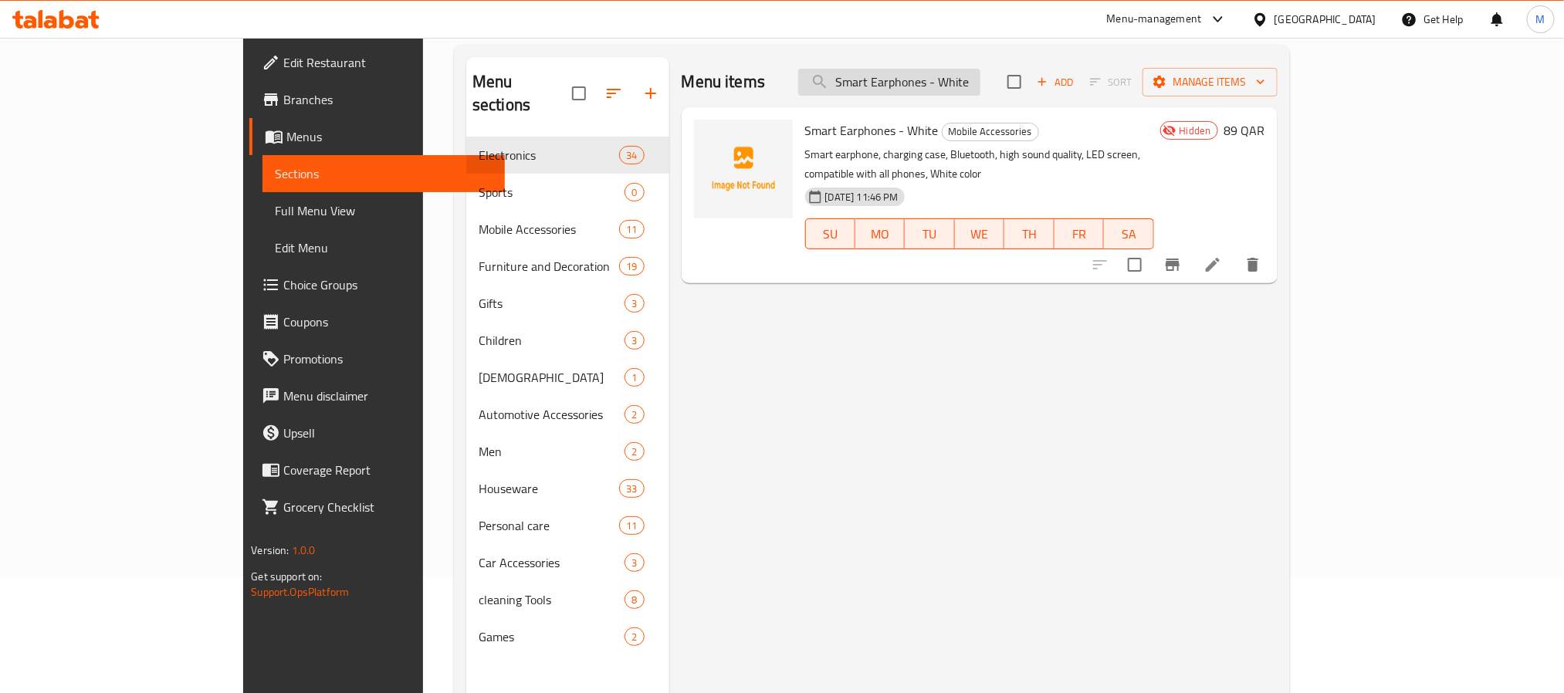
click at [961, 76] on input "Smart Earphones - White" at bounding box center [889, 82] width 182 height 27
paste input "olar Outdoor Lamp"
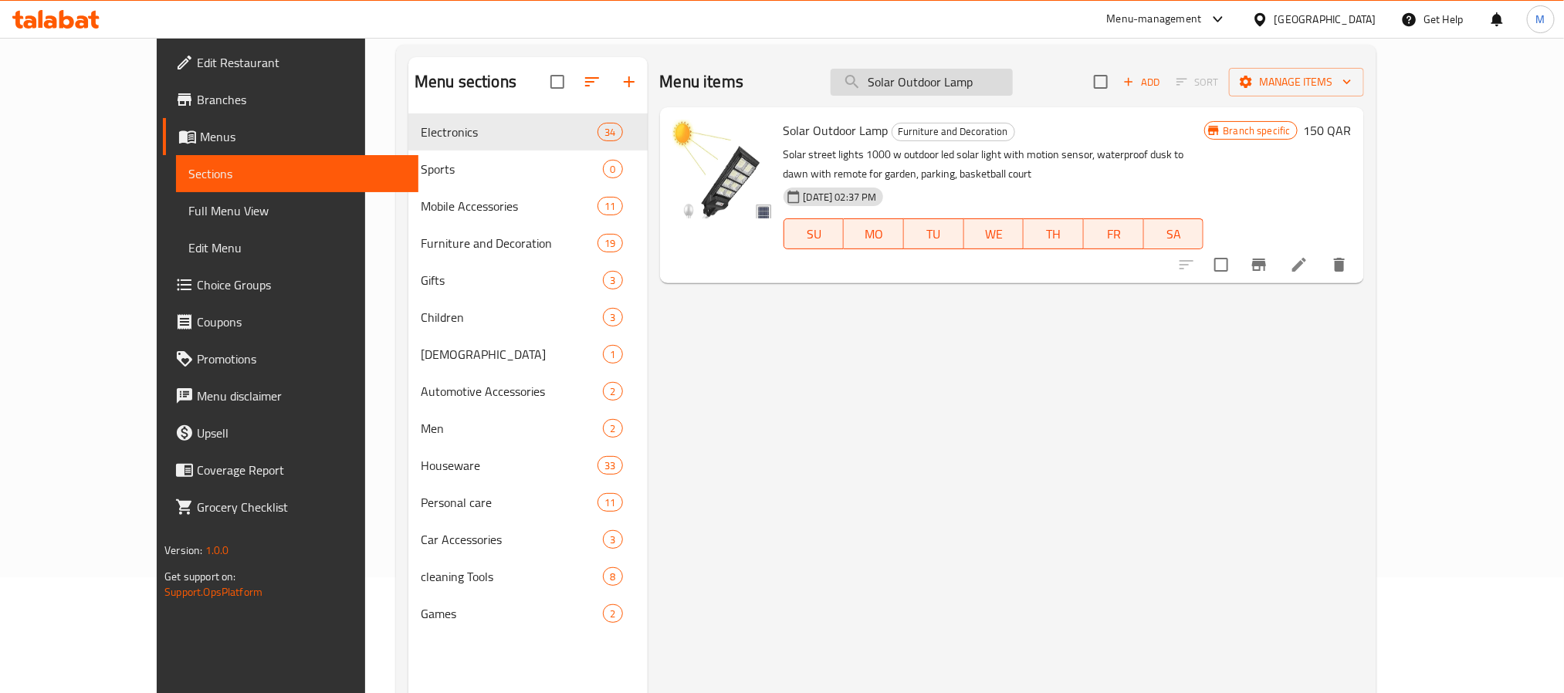
drag, startPoint x: 996, startPoint y: 93, endPoint x: 1003, endPoint y: 89, distance: 8.4
click at [996, 93] on input "Solar Outdoor Lamp" at bounding box center [922, 82] width 182 height 27
click at [1003, 89] on input "Solar Outdoor Lamp" at bounding box center [922, 82] width 182 height 27
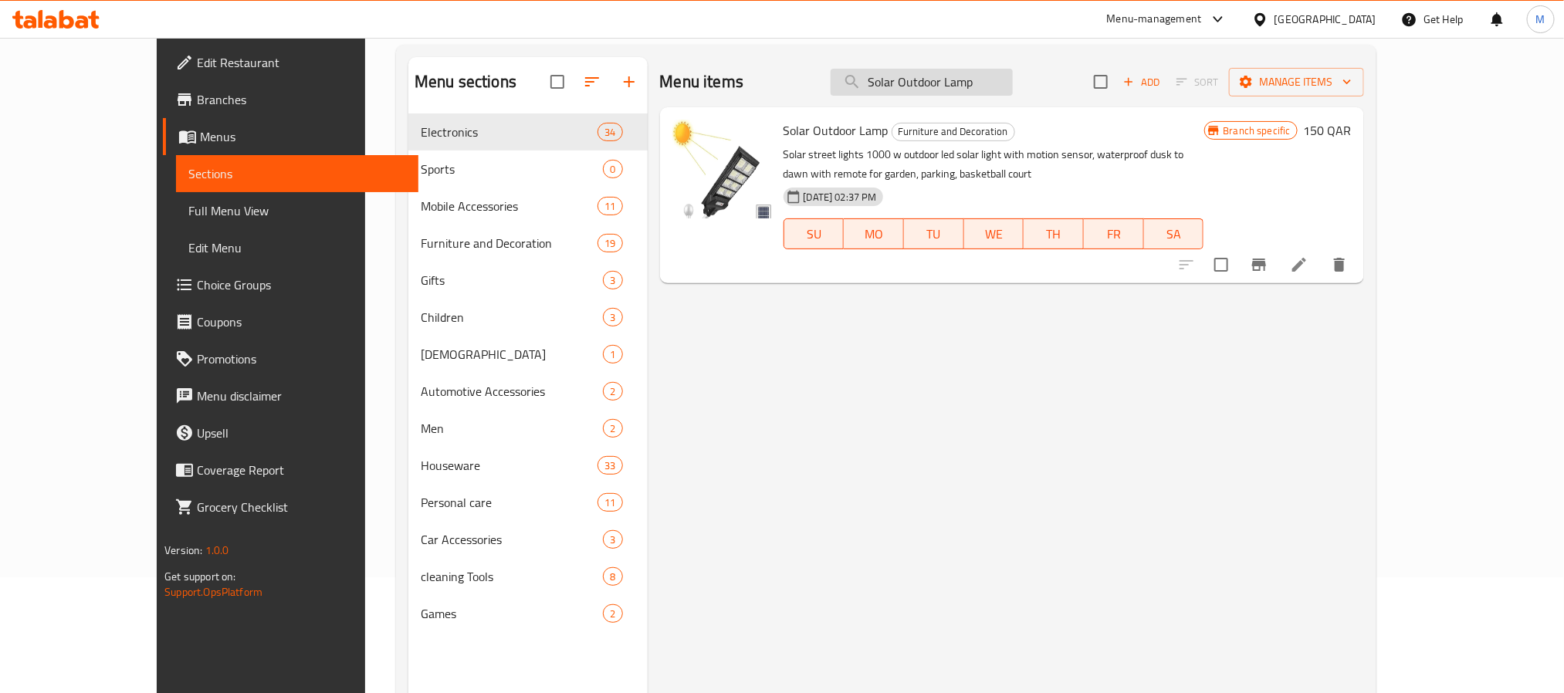
paste input "ports Juice Blender - Green"
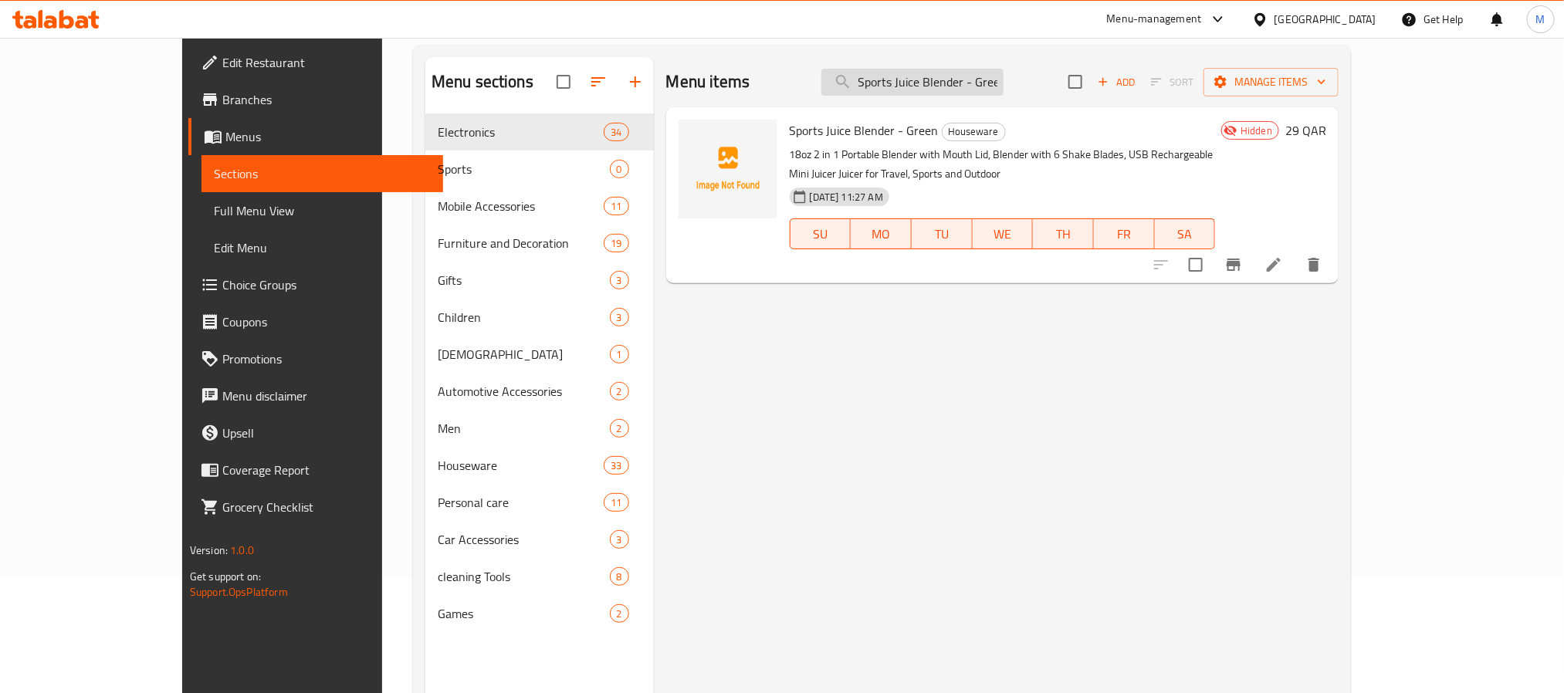
click at [1004, 80] on input "Sports Juice Blender - Green" at bounding box center [913, 82] width 182 height 27
paste input "Luxury Automatic Water Dispenser Pump"
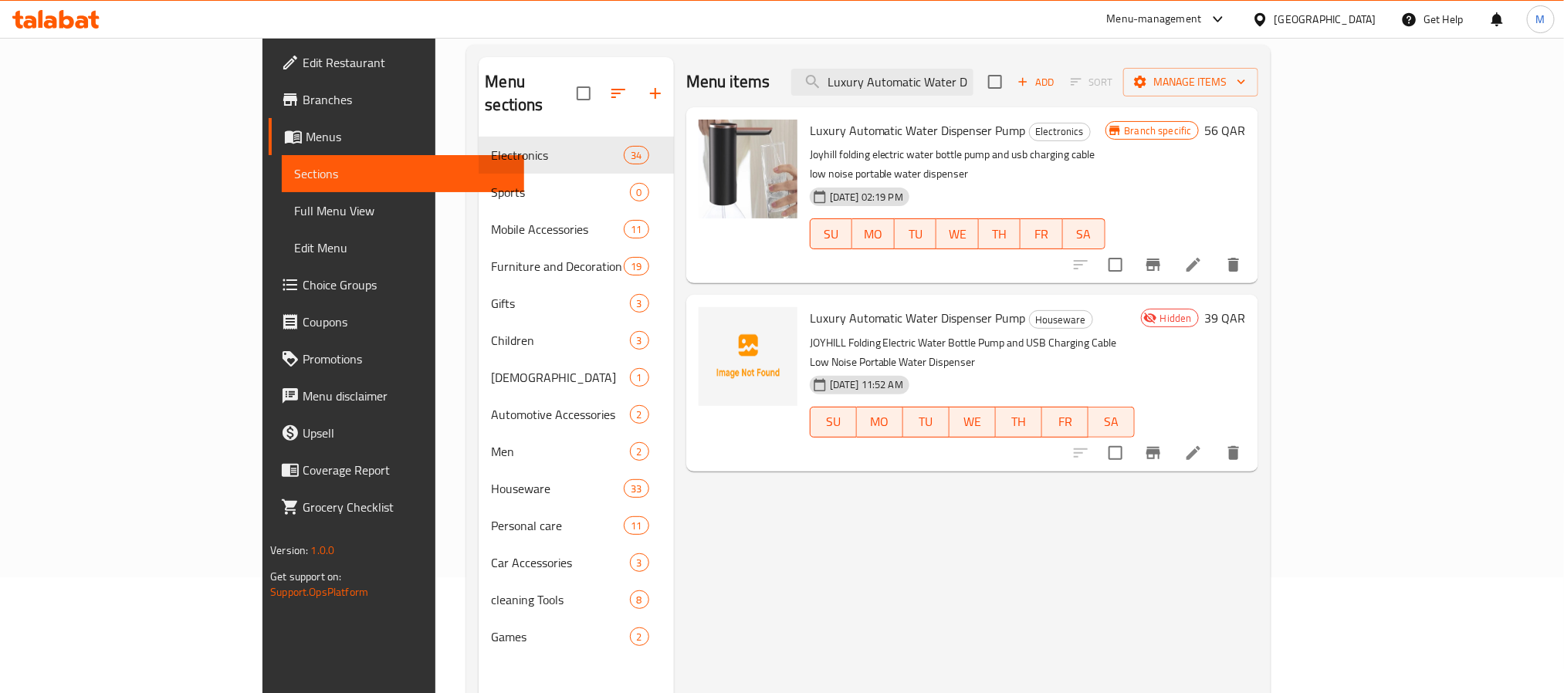
click at [885, 534] on div "Menu items Luxury Automatic Water Dispenser Pump Add Sort Manage items Luxury A…" at bounding box center [966, 403] width 584 height 693
click at [974, 86] on input "Luxury Automatic Water Dispenser Pump" at bounding box center [882, 82] width 182 height 27
paste input "Electric Lighter For Kitchen - Apricot"
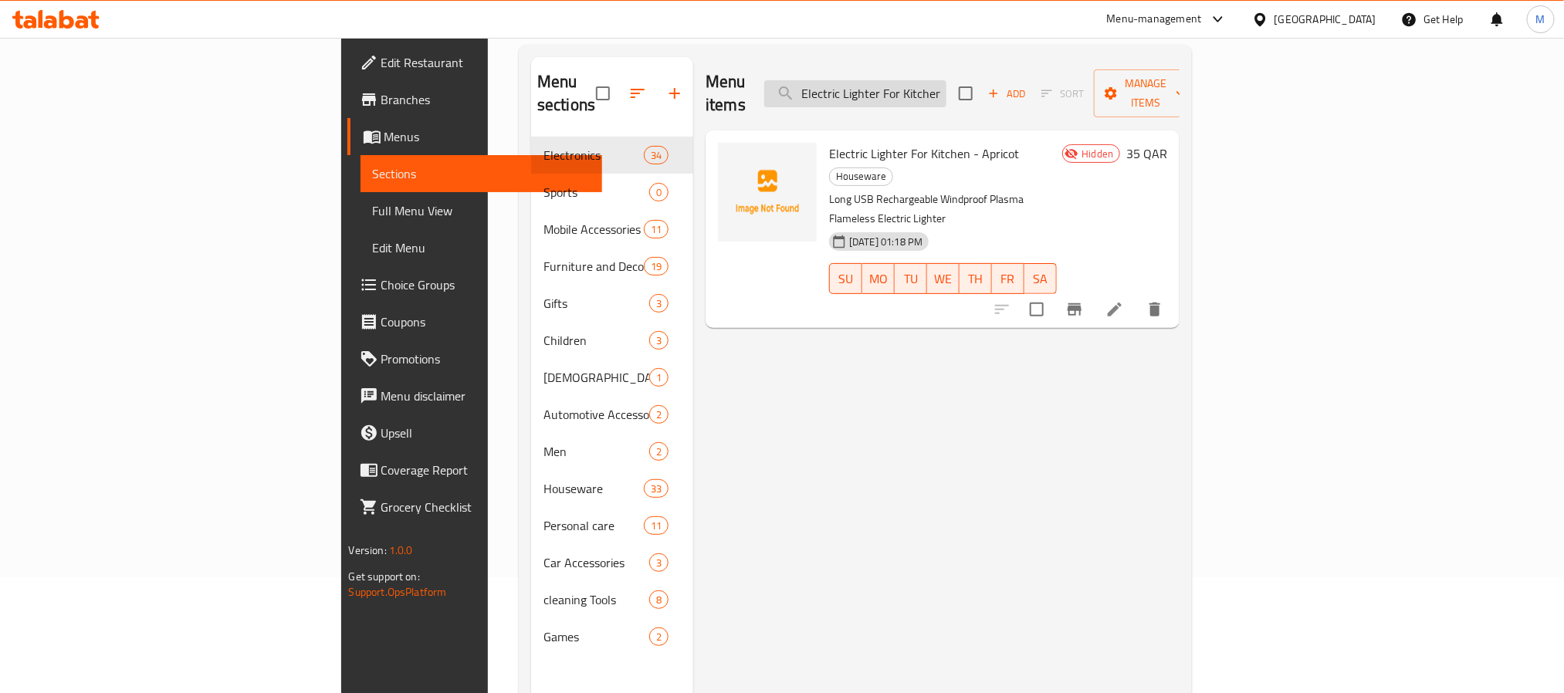
click at [947, 86] on input "Electric Lighter For Kitchen - Apricot" at bounding box center [855, 93] width 182 height 27
paste input "Make Italian Moka Expresso Coffee Large"
click at [947, 80] on input "Make Italian Moka Expresso Coffee Large" at bounding box center [855, 93] width 182 height 27
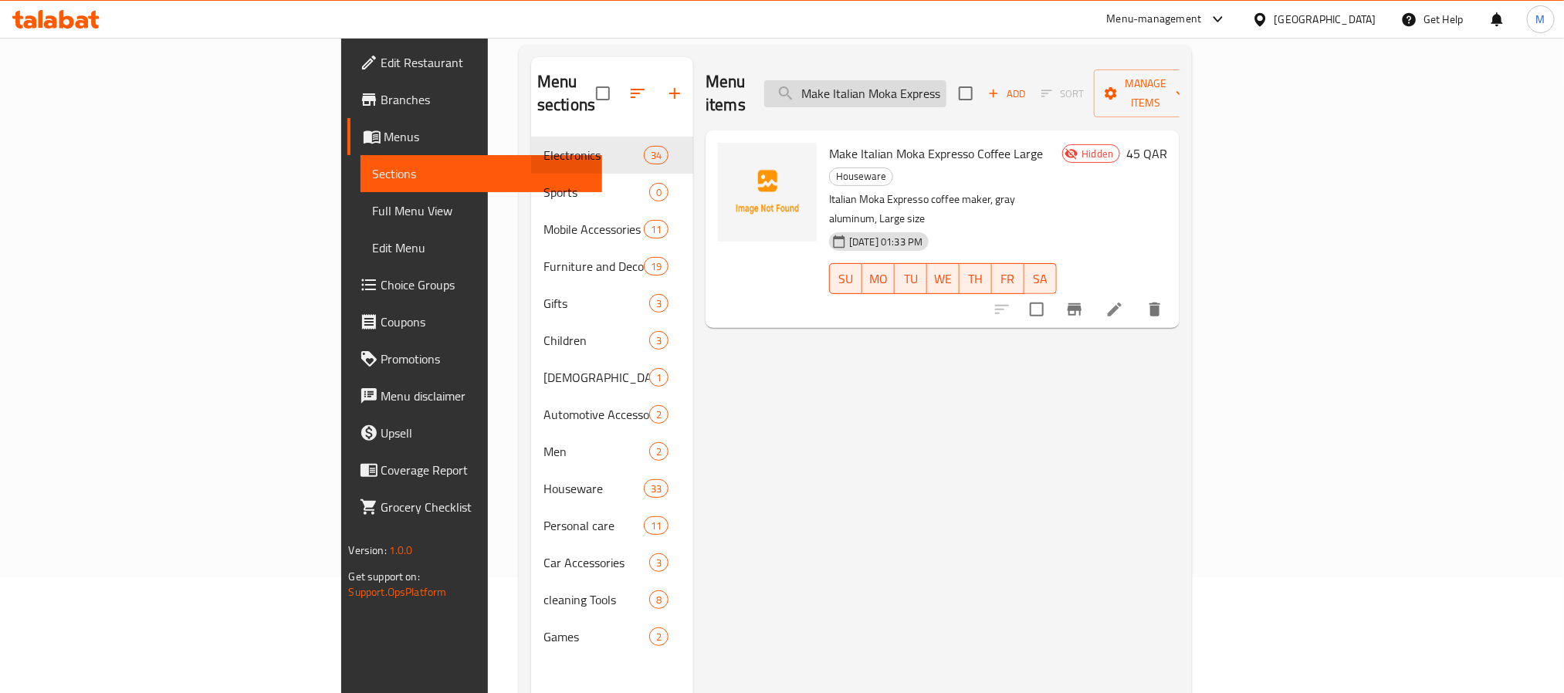
click at [947, 80] on input "Make Italian Moka Expresso Coffee Large" at bounding box center [855, 93] width 182 height 27
paste input "Eye Massage Devic"
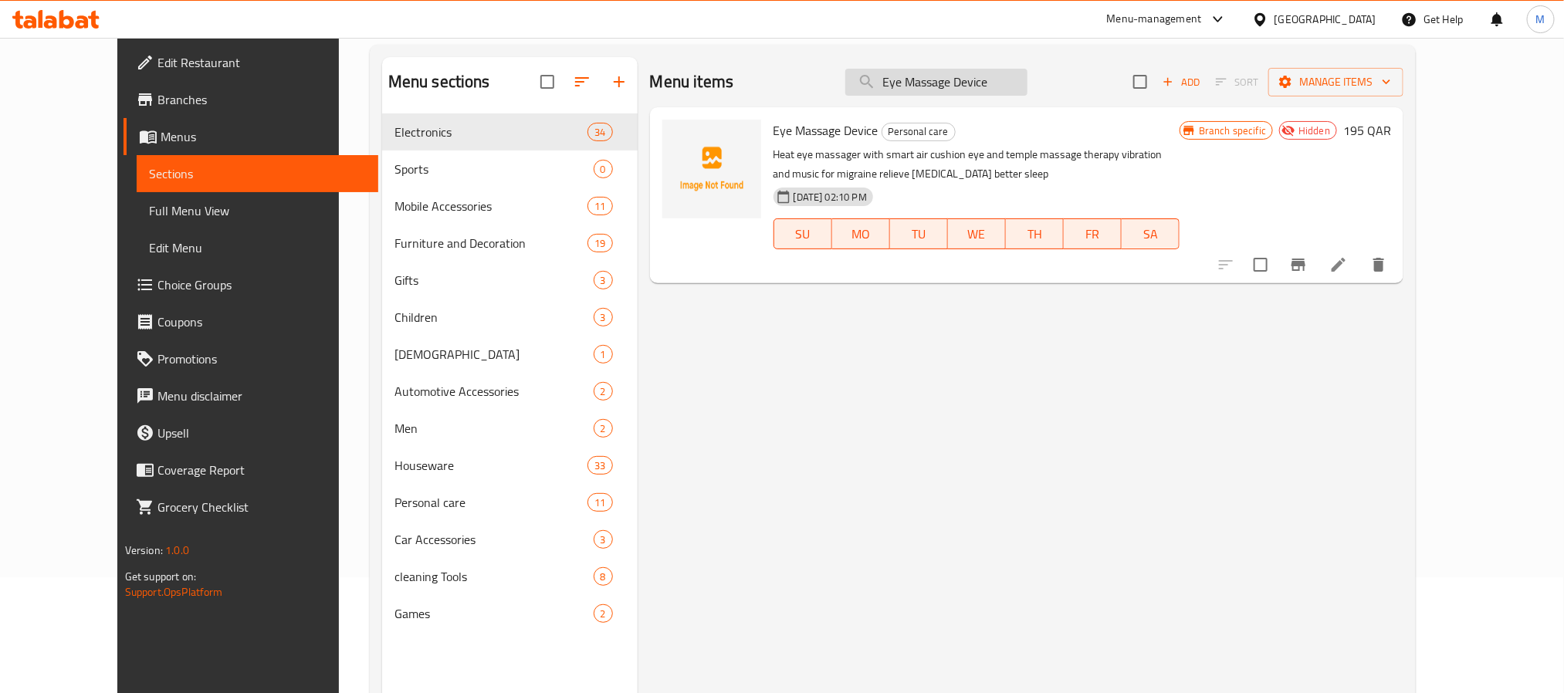
click at [1022, 88] on input "Eye Massage Device" at bounding box center [936, 82] width 182 height 27
paste input "lectronic Hair Vaporizer"
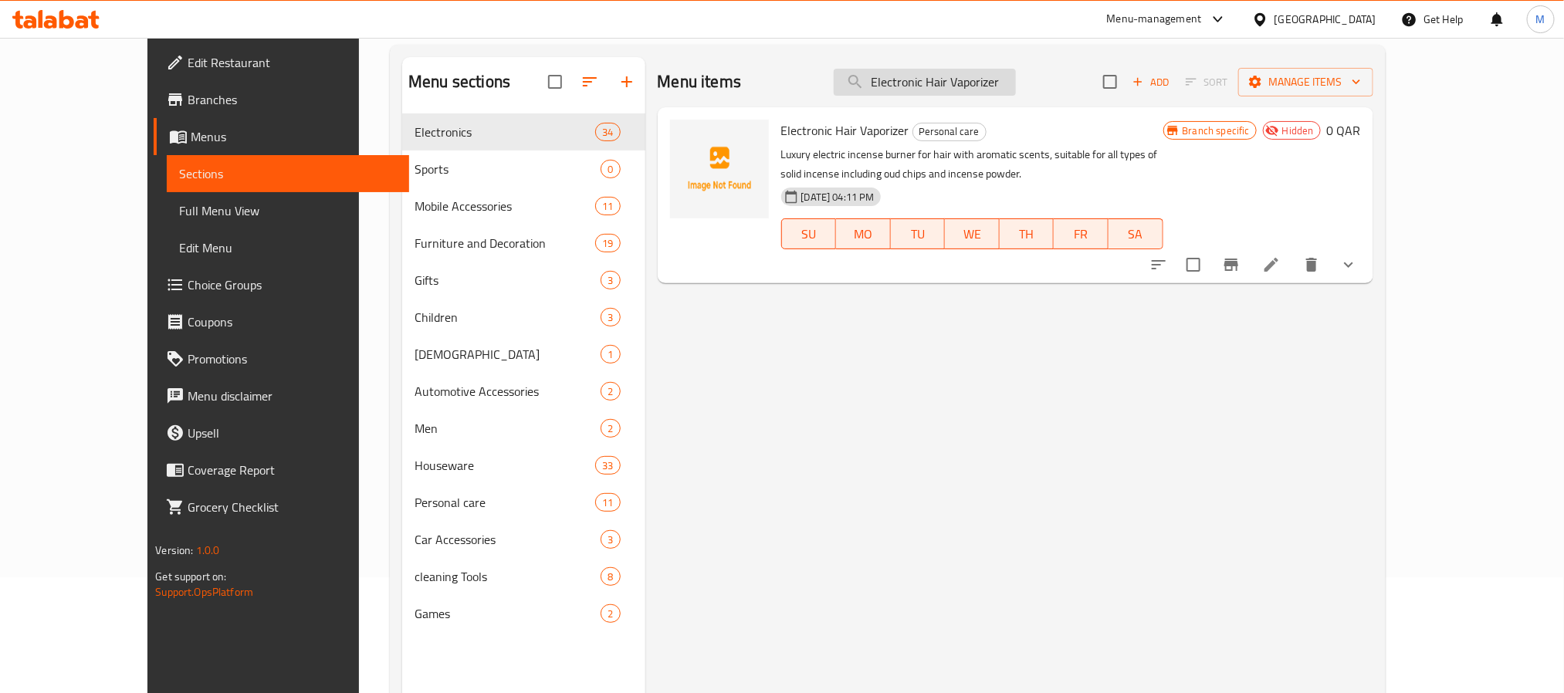
click at [975, 86] on input "Electronic Hair Vaporizer" at bounding box center [925, 82] width 182 height 27
paste input "Spa Bath And Foot Massage"
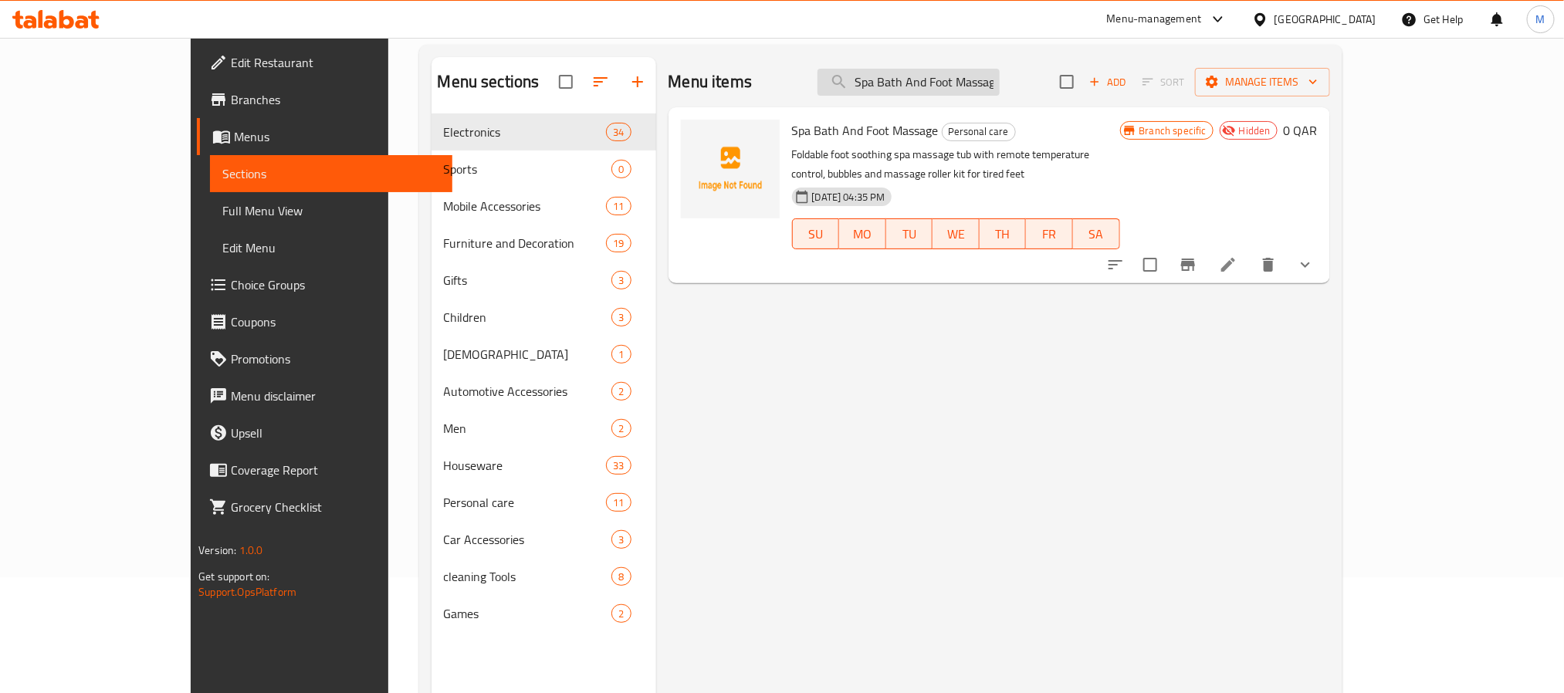
click at [1000, 76] on input "Spa Bath And Foot Massage" at bounding box center [909, 82] width 182 height 27
paste input "Portable Personal Toilet Bowl For Trips And Travel"
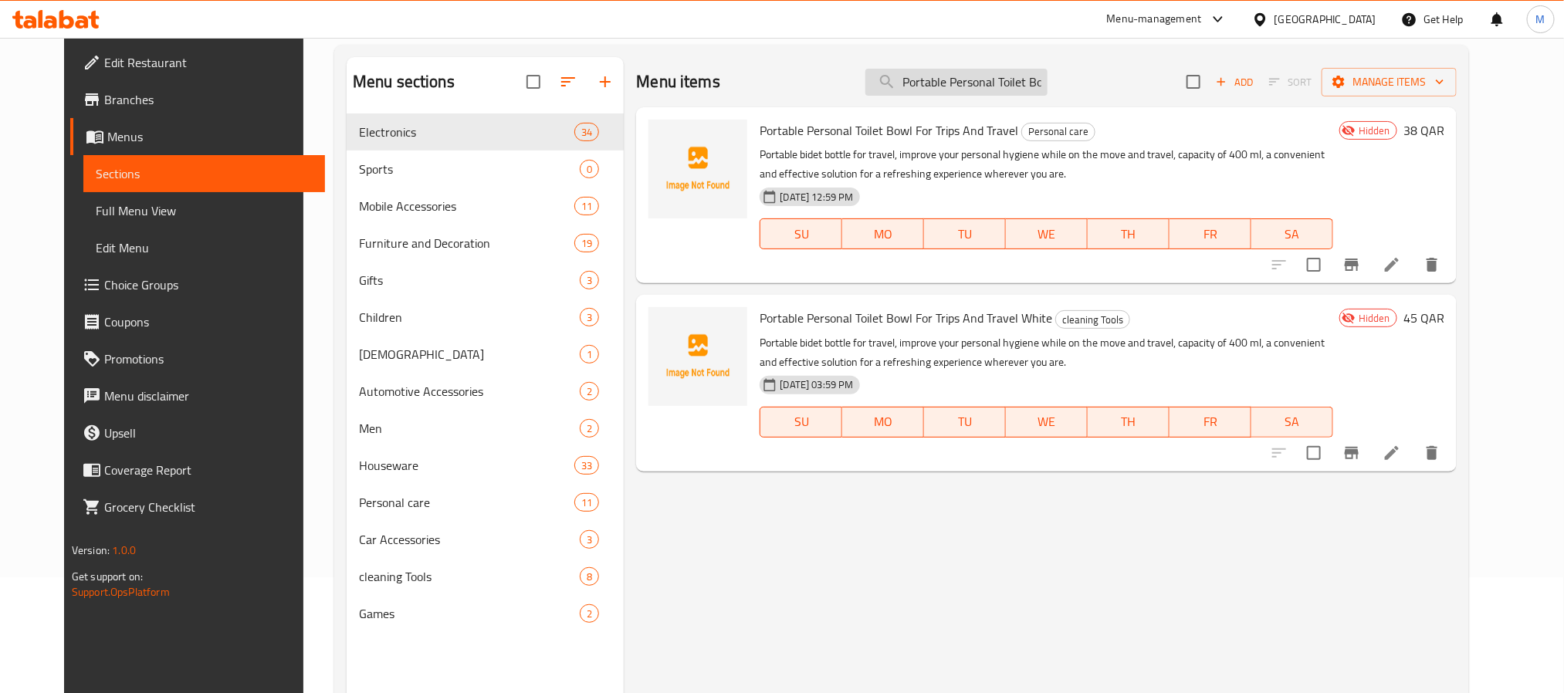
click at [941, 84] on input "Portable Personal Toilet Bowl For Trips And Travel" at bounding box center [957, 82] width 182 height 27
paste input "rofessional Razor"
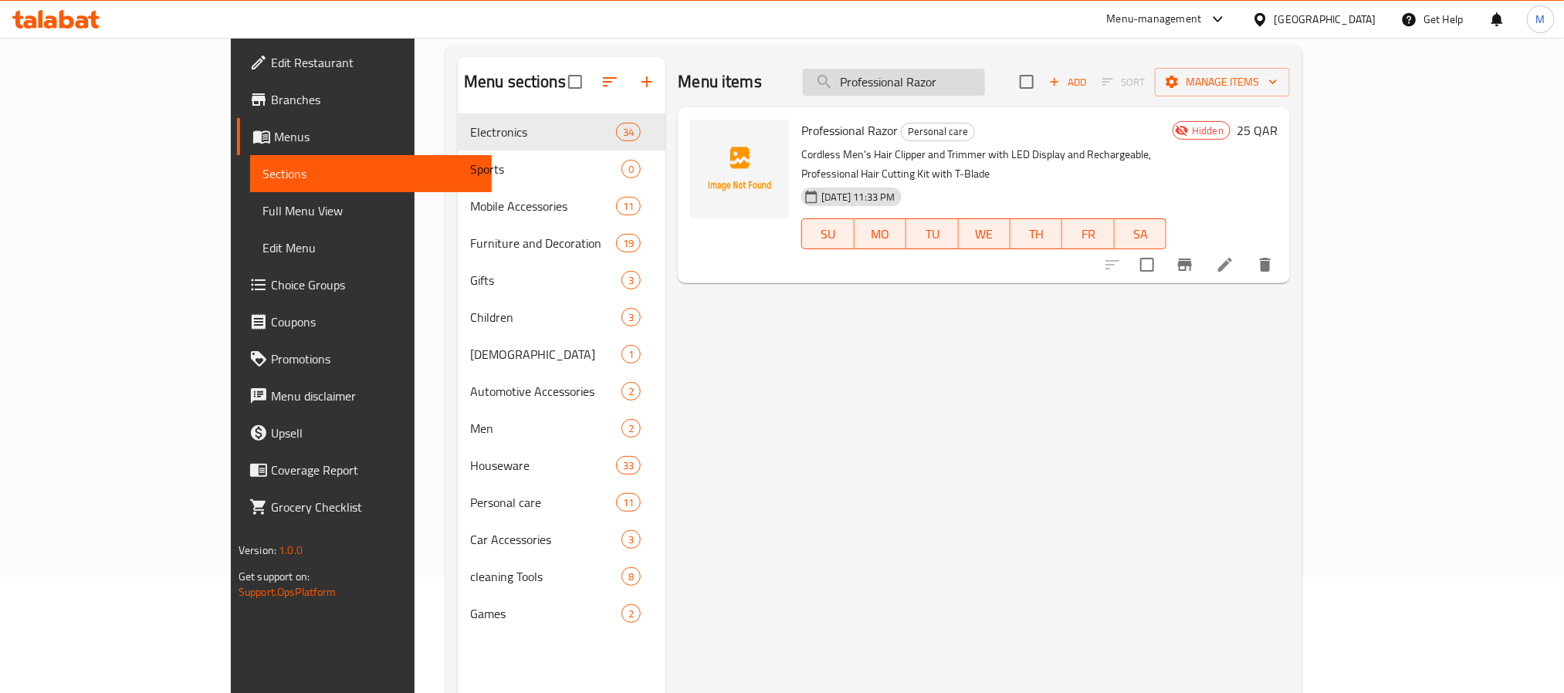
click at [985, 91] on input "Professional Razor" at bounding box center [894, 82] width 182 height 27
paste input "Electric Hot And Cold Drinks Holder - Black"
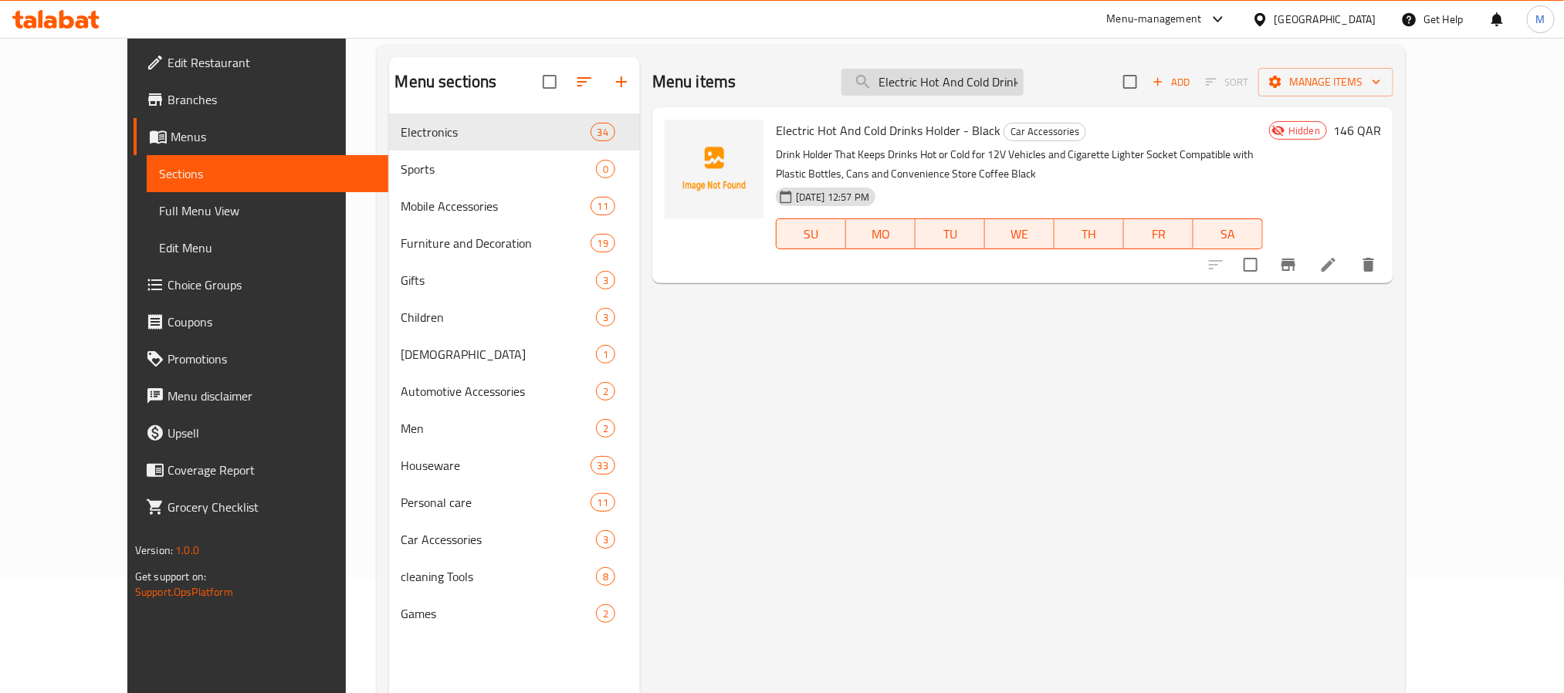
click at [1024, 77] on input "Electric Hot And Cold Drinks Holder - Black" at bounding box center [933, 82] width 182 height 27
paste input "Folding Washing Machine"
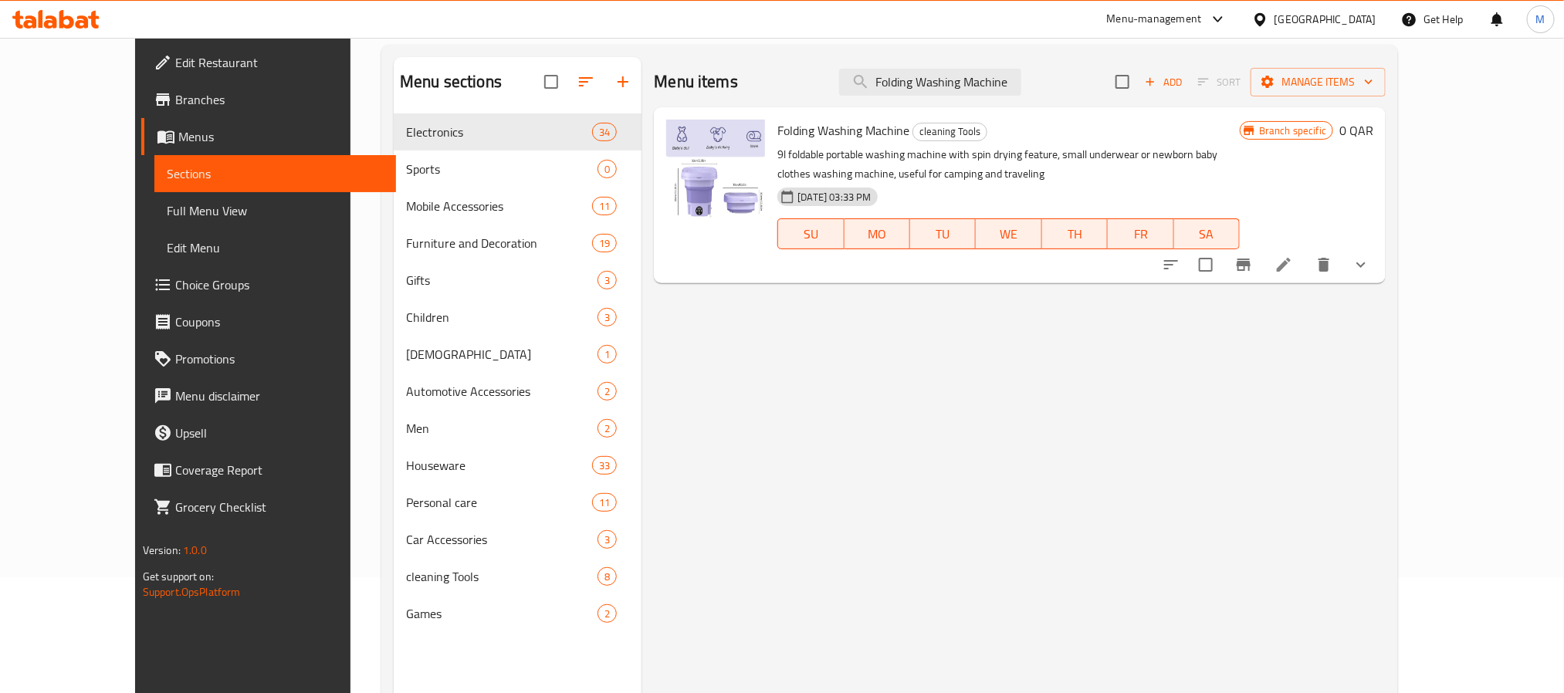
drag, startPoint x: 1052, startPoint y: 88, endPoint x: 797, endPoint y: 93, distance: 255.6
click at [797, 93] on div "Menu items Folding Washing Machine Add Sort Manage items" at bounding box center [1020, 82] width 732 height 50
click at [953, 72] on input "Folding Washing Machine" at bounding box center [930, 82] width 182 height 27
click at [1006, 517] on div "Menu items Folding Washing Machine Add Sort Manage items Folding Washing Machin…" at bounding box center [1014, 403] width 744 height 693
click at [1040, 63] on div "Menu items Folding Washing Machine Add Sort Manage items" at bounding box center [1020, 82] width 732 height 50
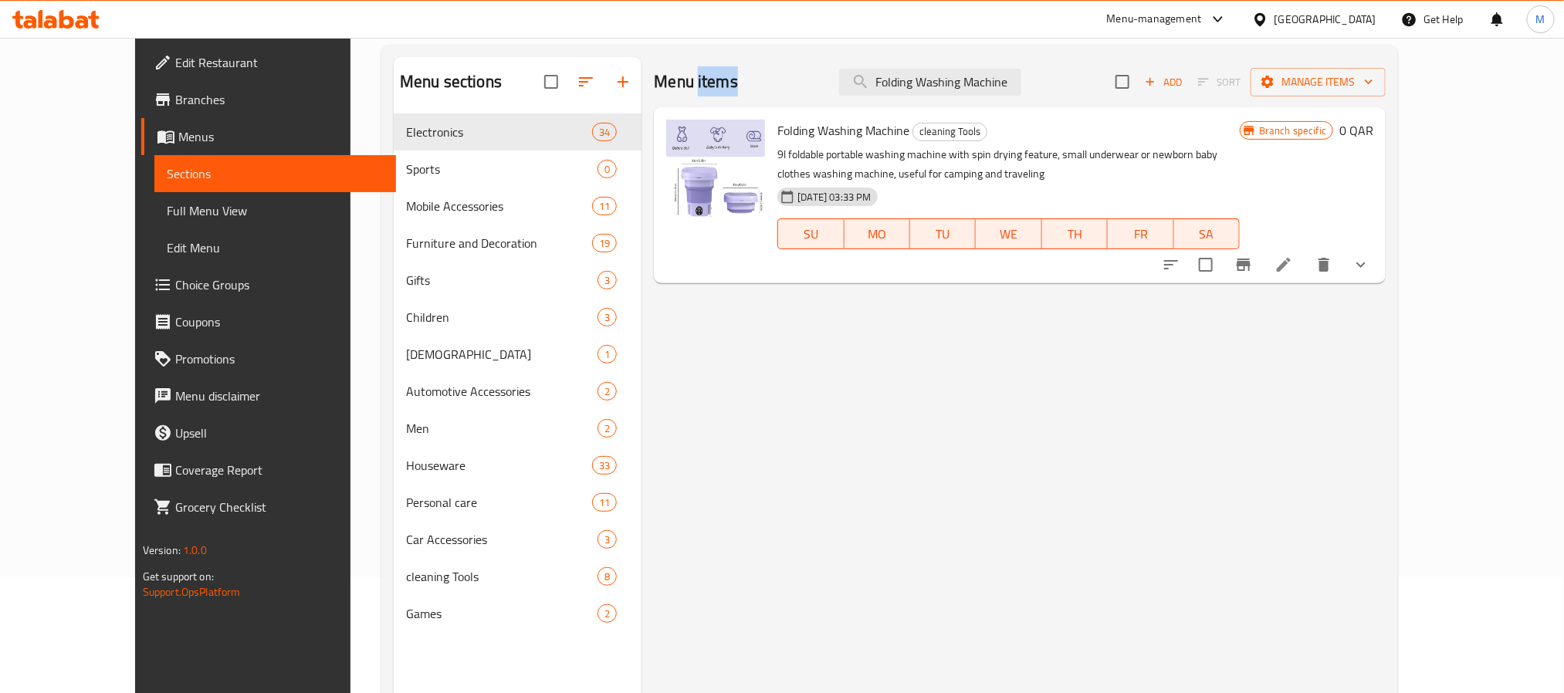
click at [1040, 63] on div "Menu items Folding Washing Machine Add Sort Manage items" at bounding box center [1020, 82] width 732 height 50
click at [1022, 69] on input "Folding Washing Machine" at bounding box center [930, 82] width 182 height 27
paste input "Electric Shock Maze Gam"
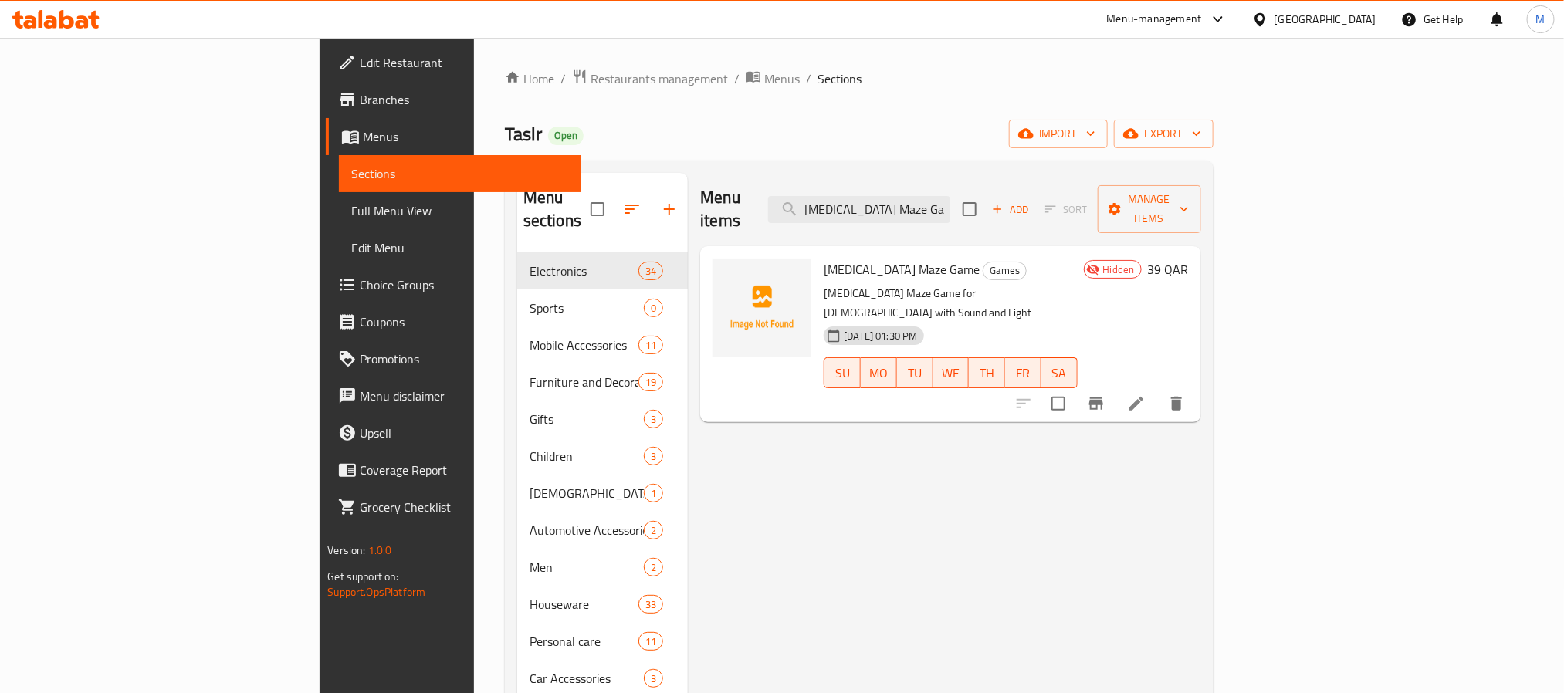
type input "Electric Shock Maze Game"
click at [1201, 499] on div "Menu items Electric Shock Maze Game Add Sort Manage items Electric Shock Maze G…" at bounding box center [944, 519] width 513 height 693
click at [1214, 116] on div "Home / Restaurants management / Menus / Sections Taslr Open import export Menu …" at bounding box center [859, 474] width 709 height 810
click at [1201, 126] on span "export" at bounding box center [1164, 133] width 75 height 19
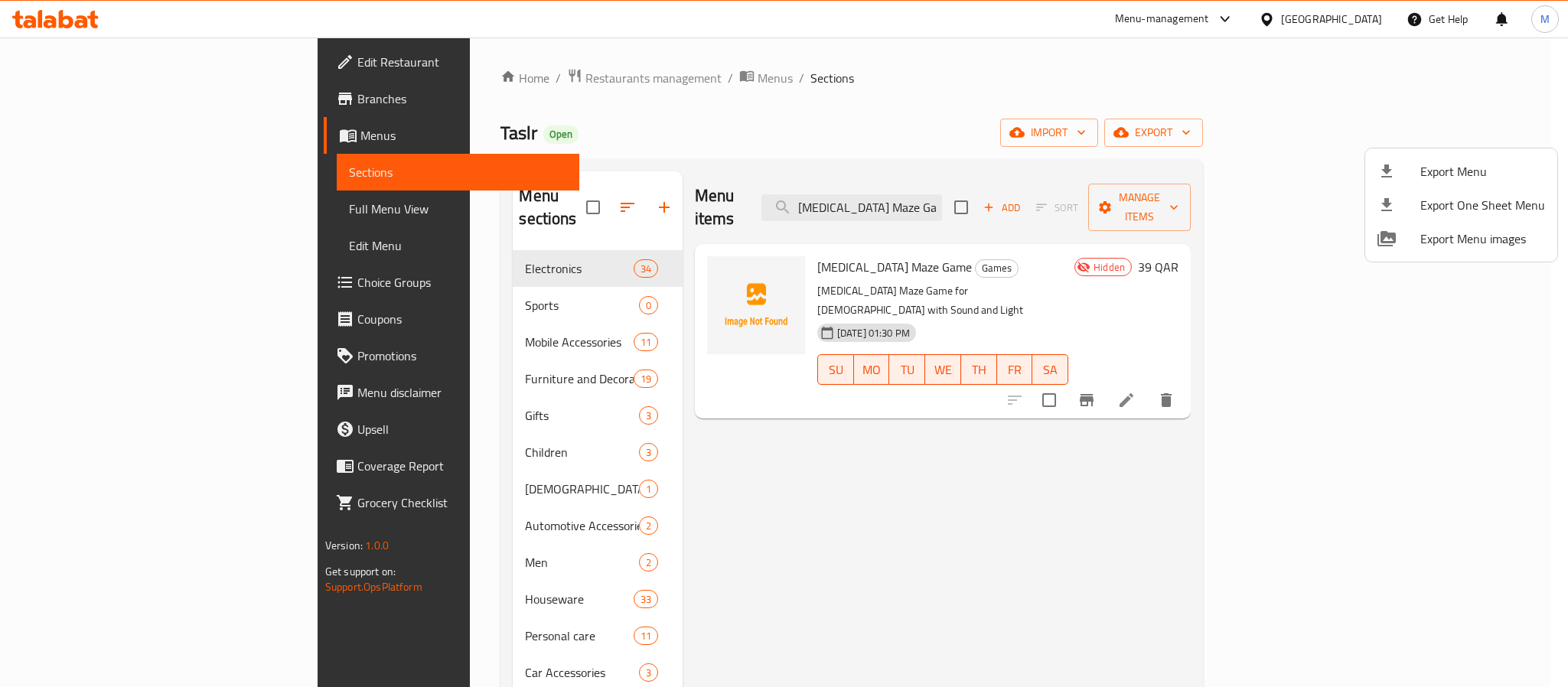
click at [1466, 163] on span "Export Menu" at bounding box center [1483, 172] width 125 height 19
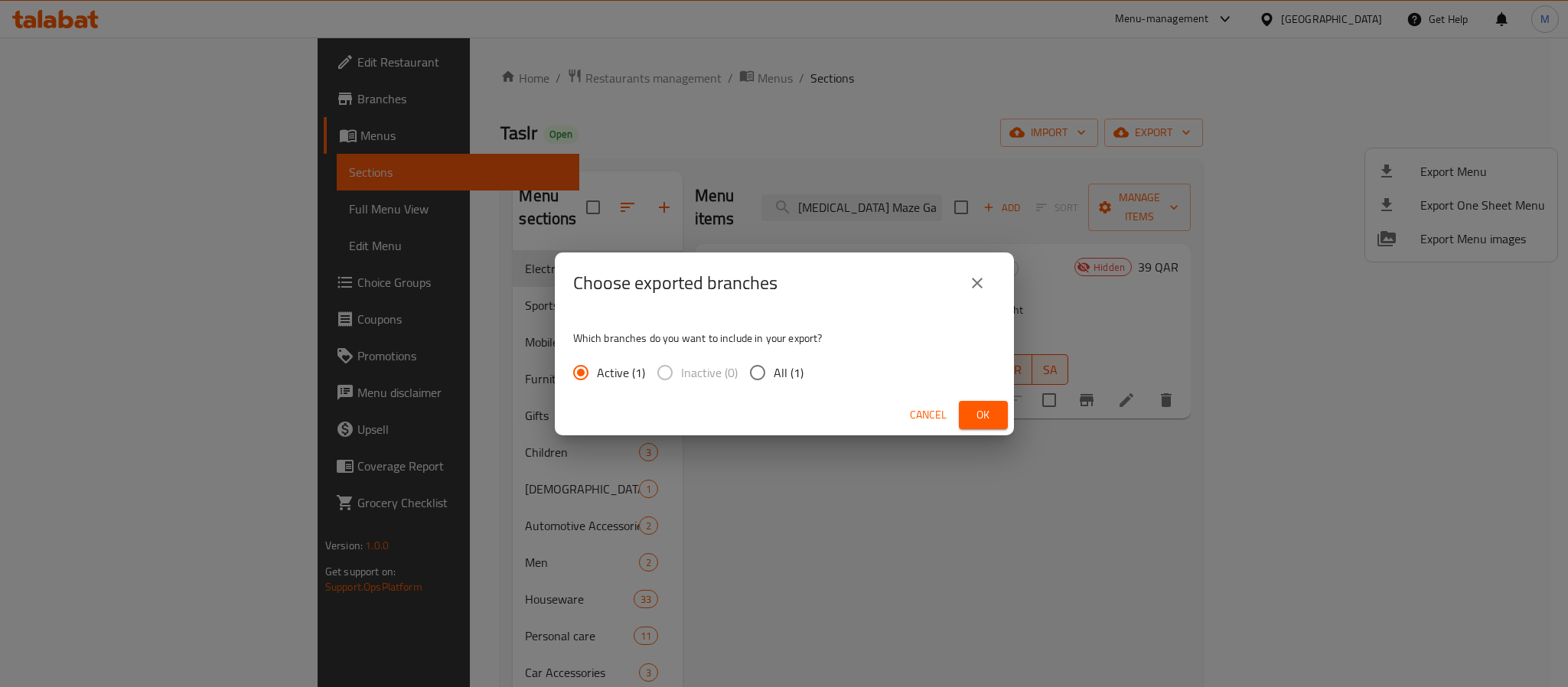
click at [764, 372] on input "All (1)" at bounding box center [757, 373] width 32 height 32
radio input "true"
click at [983, 418] on span "Ok" at bounding box center [983, 414] width 25 height 19
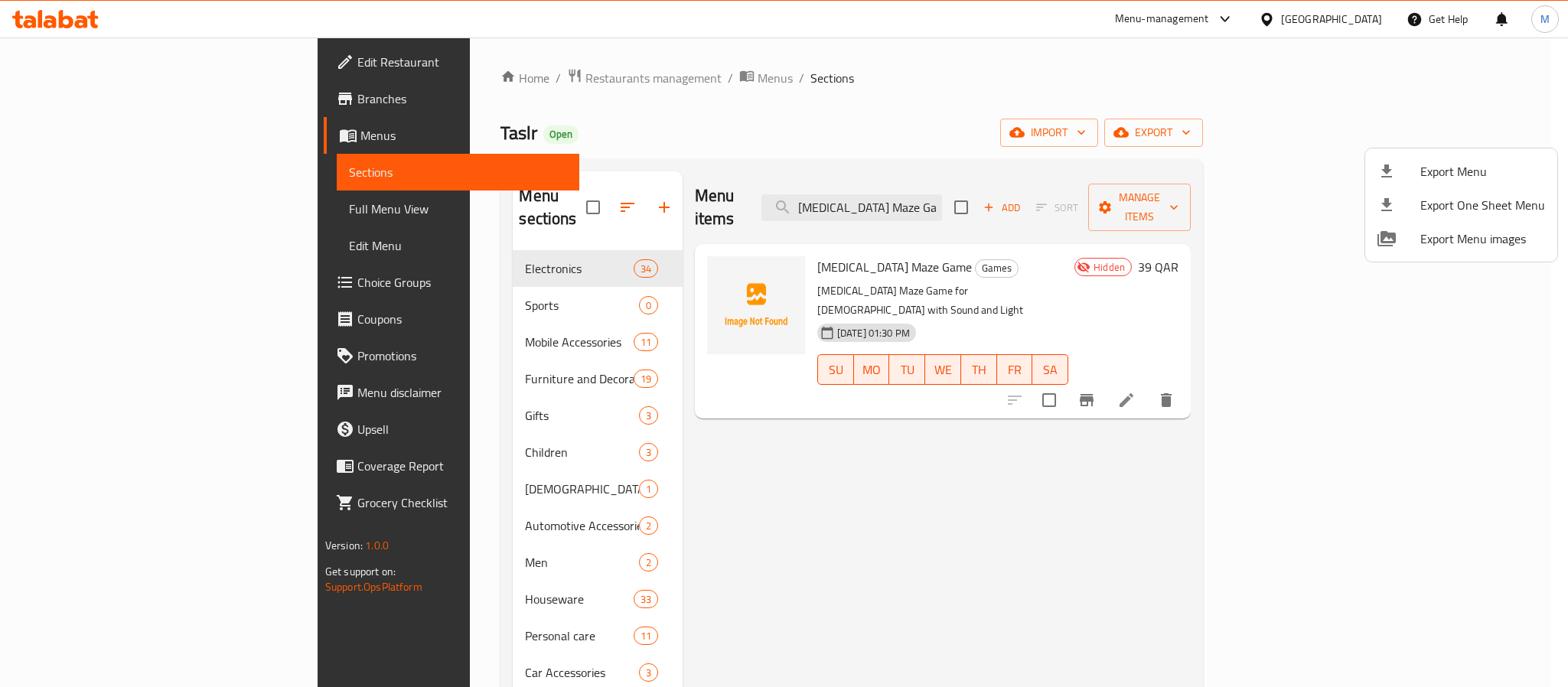
click at [1006, 204] on div at bounding box center [784, 343] width 1568 height 687
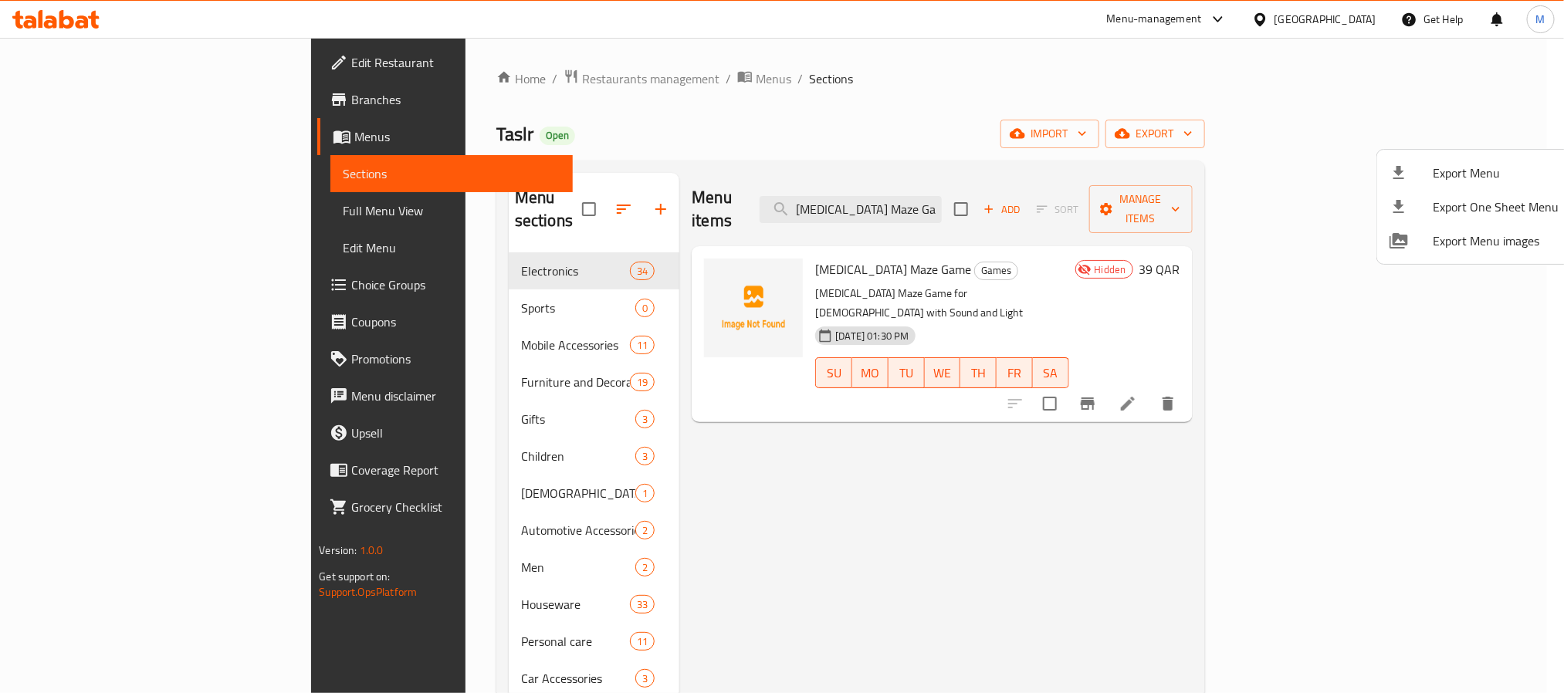
click at [942, 206] on input "Electric Shock Maze Game" at bounding box center [851, 209] width 182 height 27
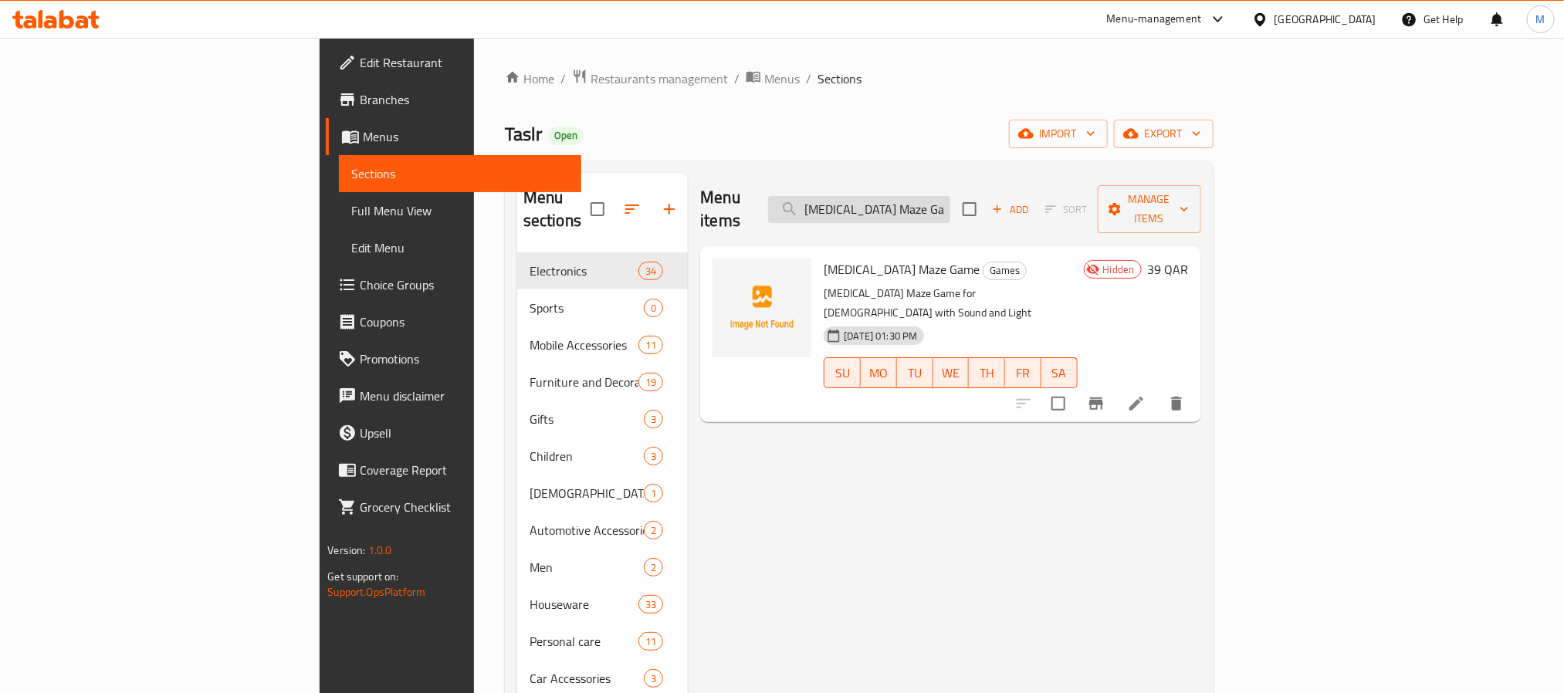
click at [950, 200] on input "Electric Shock Maze Game" at bounding box center [859, 209] width 182 height 27
paste input "Folding Washing Machin"
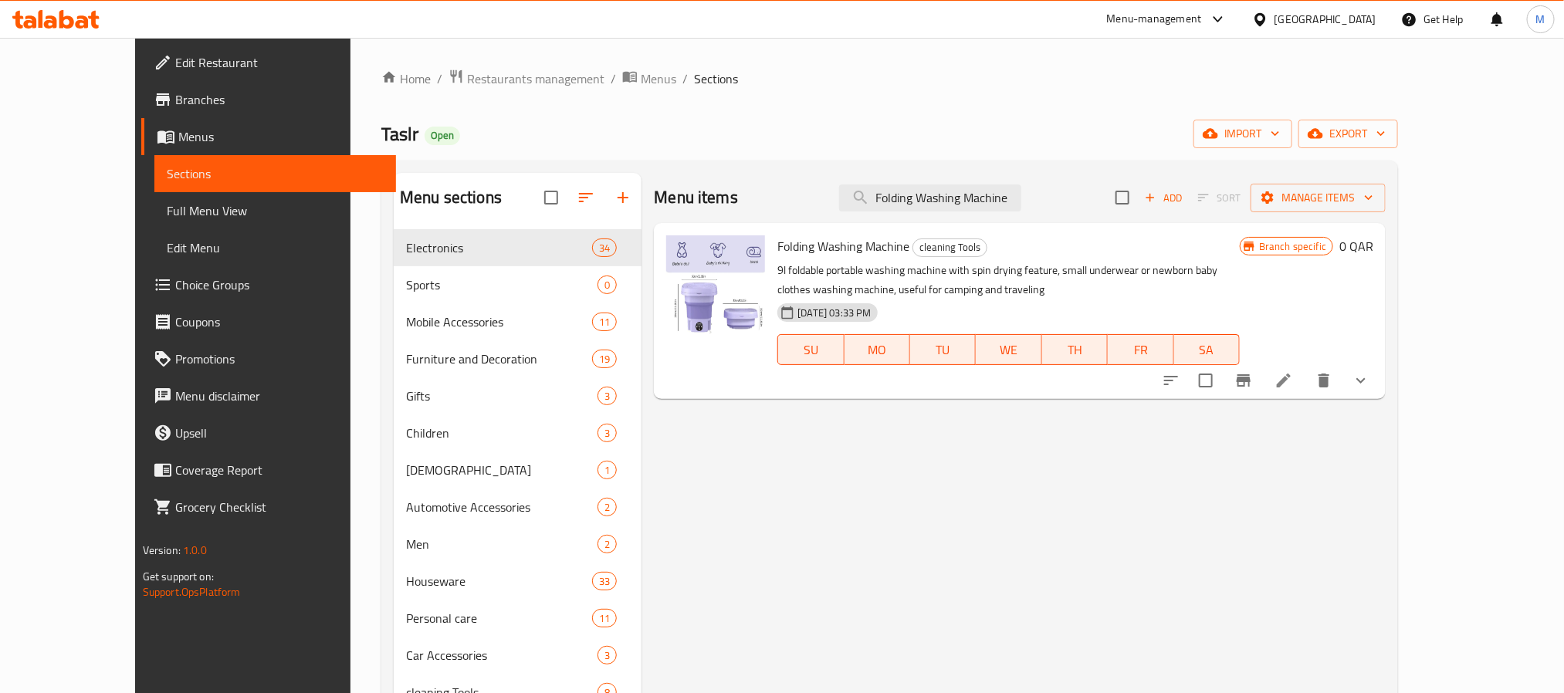
type input "Folding Washing Machine"
click at [1240, 19] on div "Menu-management" at bounding box center [1167, 19] width 145 height 37
click at [1269, 19] on icon at bounding box center [1260, 20] width 16 height 16
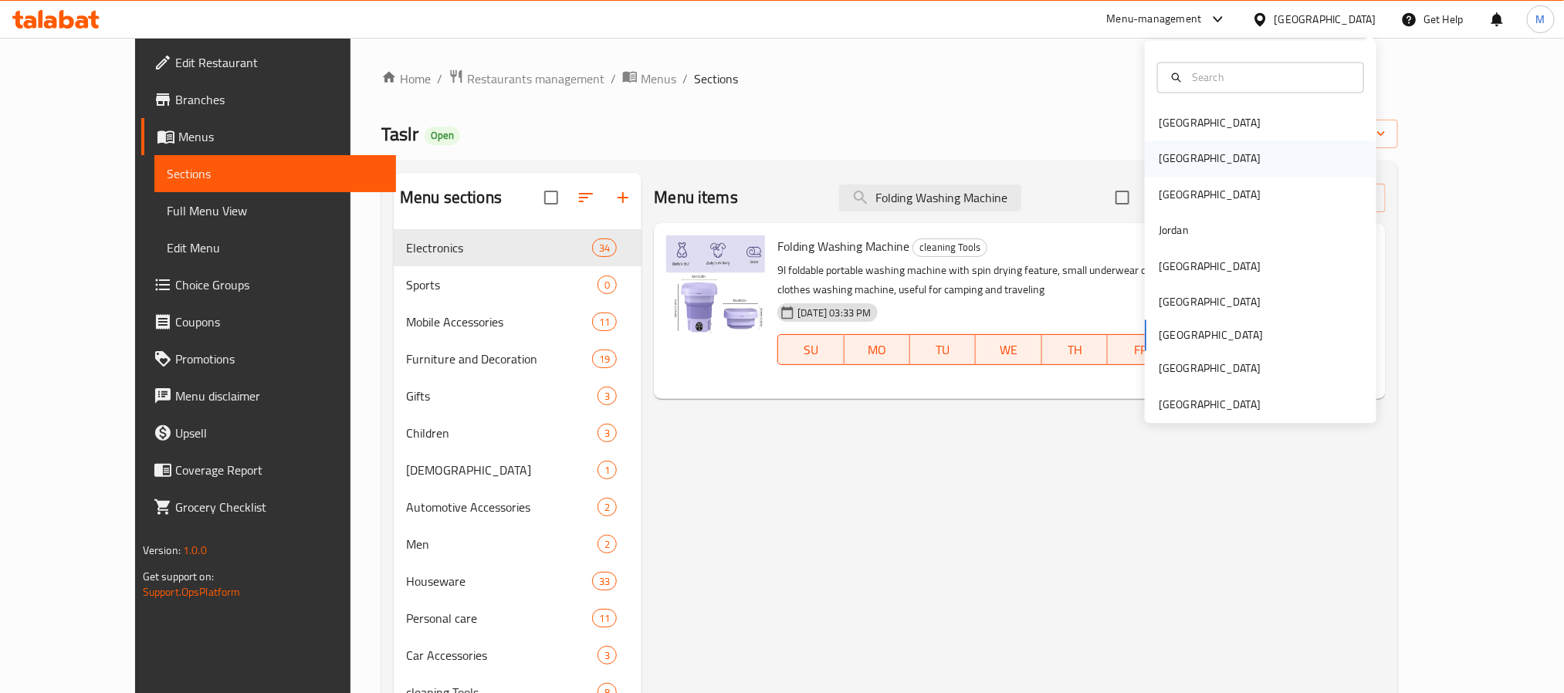
click at [1186, 149] on div "[GEOGRAPHIC_DATA]" at bounding box center [1261, 159] width 232 height 36
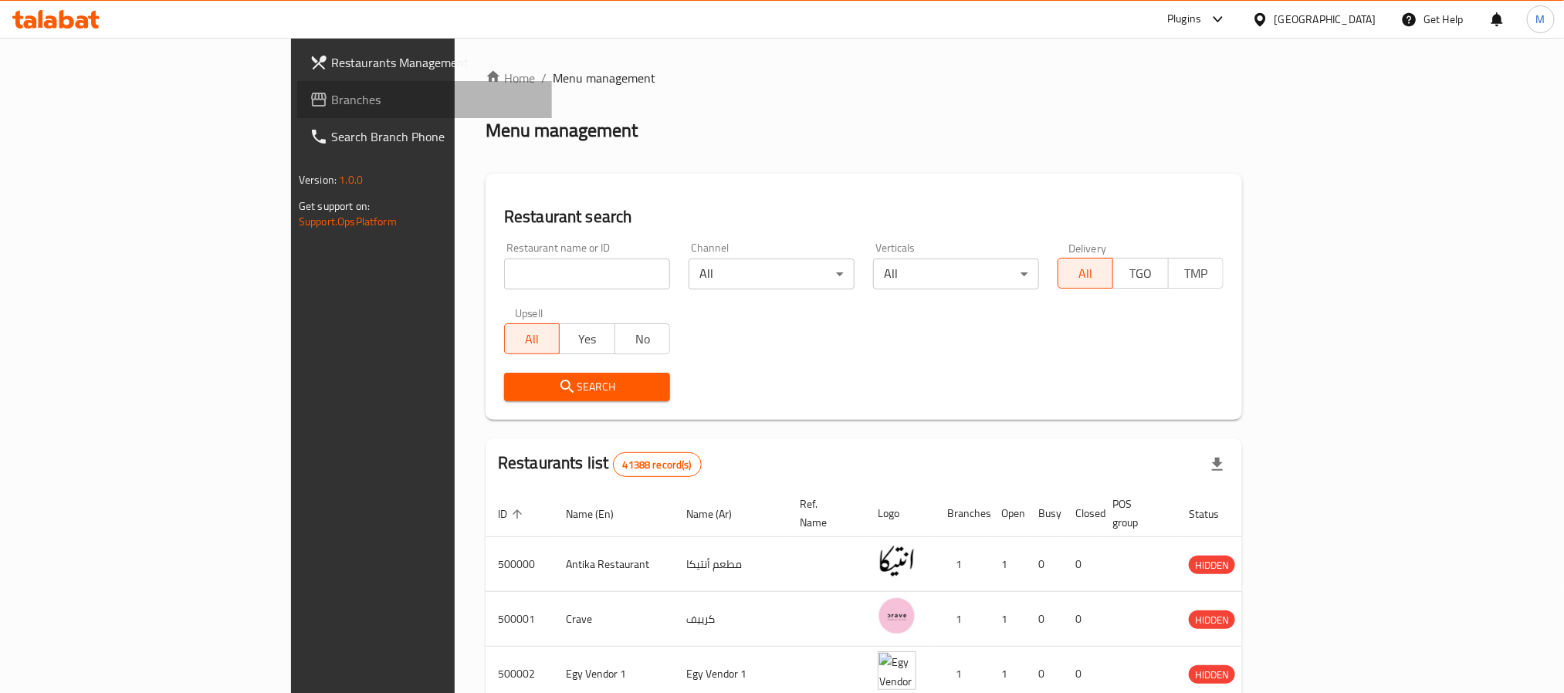
click at [297, 84] on link "Branches" at bounding box center [424, 99] width 255 height 37
